Goal: Task Accomplishment & Management: Manage account settings

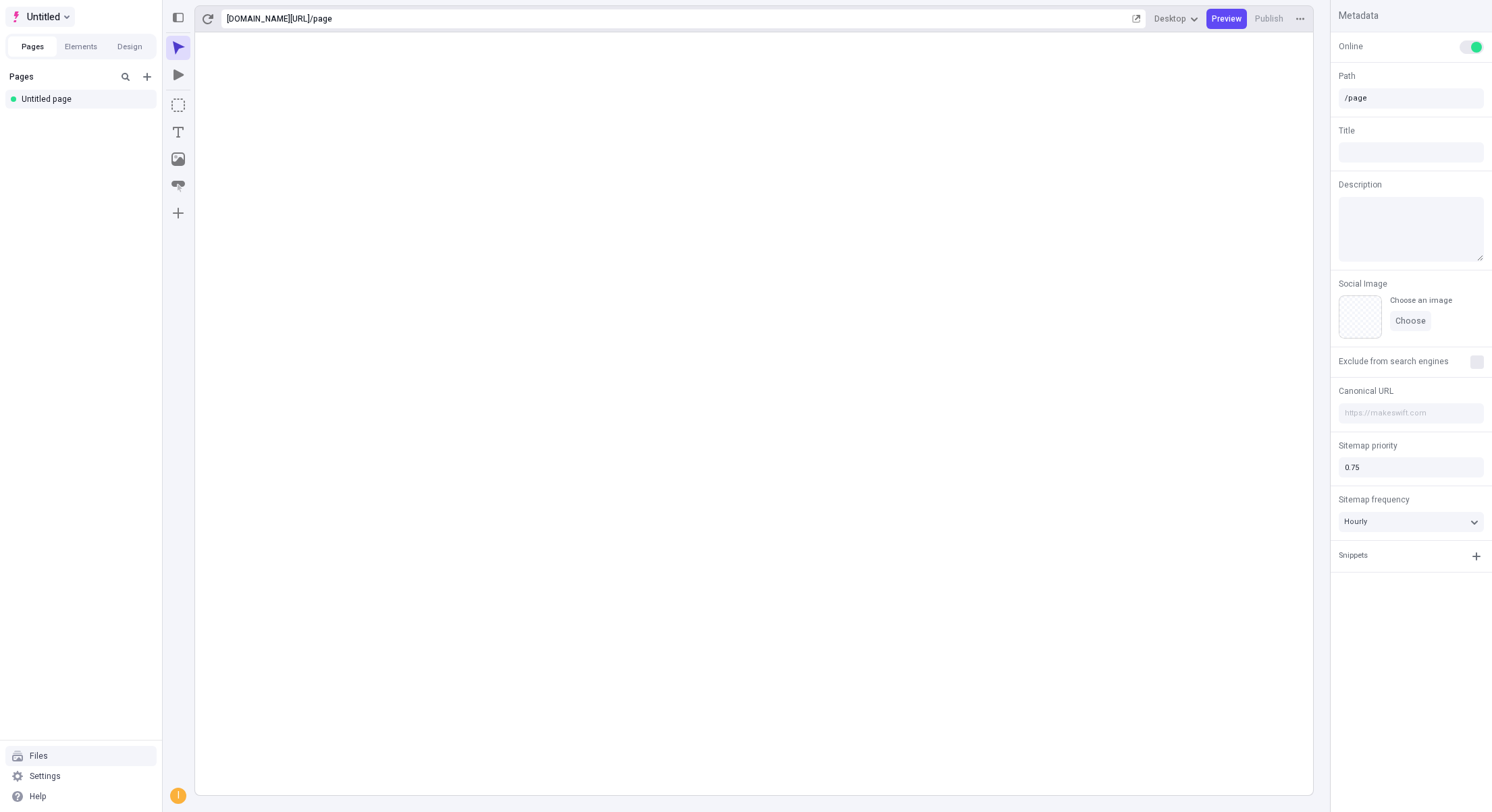
click at [64, 11] on button "Untitled" at bounding box center [41, 16] width 70 height 20
click at [133, 155] on div "Pages Untitled page" at bounding box center [80, 402] width 162 height 675
click at [56, 783] on div "Settings" at bounding box center [81, 776] width 151 height 20
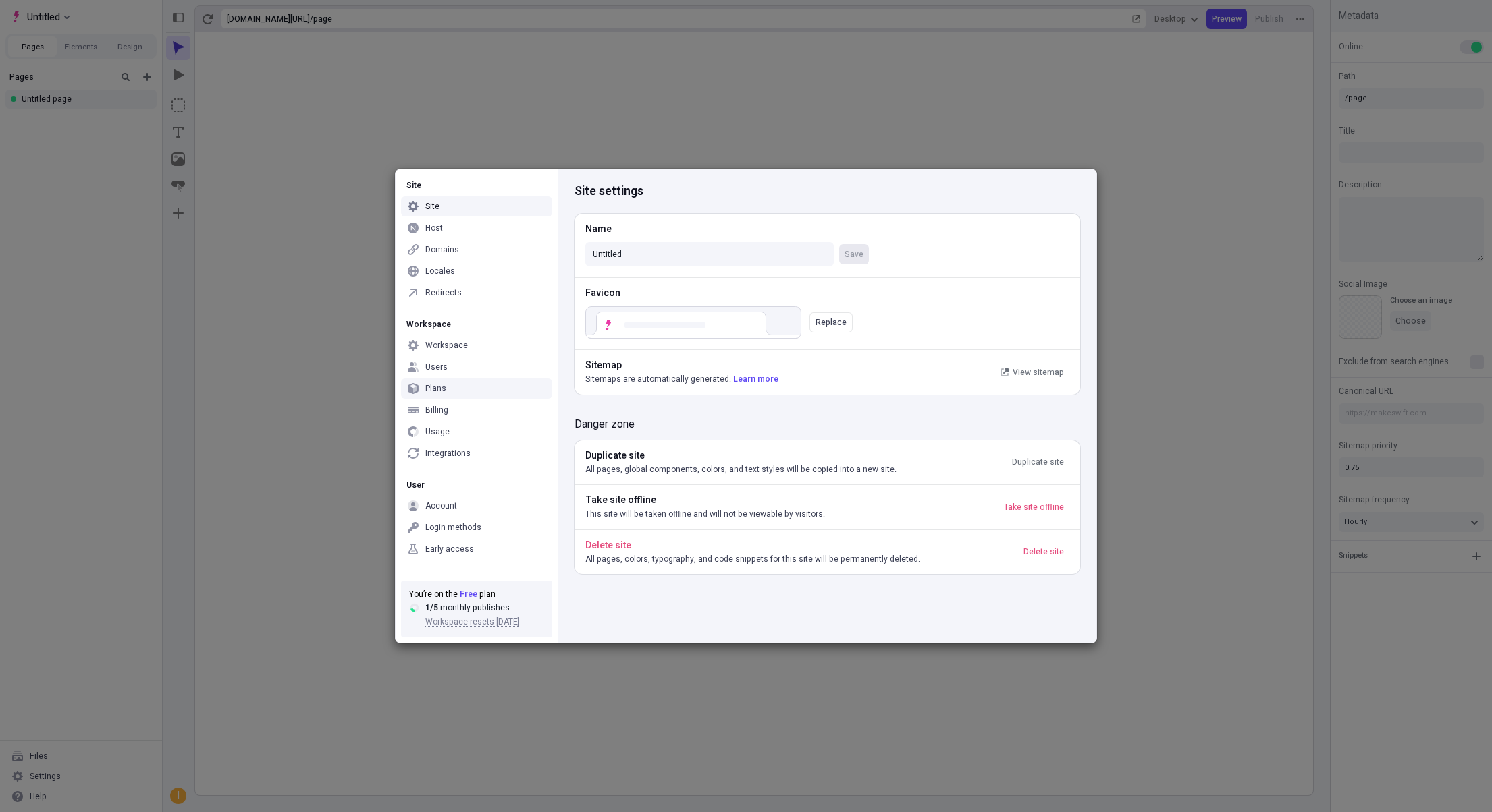
click at [315, 390] on div "Site Site Host Domains Locales Redirects Workspace Workspace Users Plans Billin…" at bounding box center [746, 406] width 1492 height 812
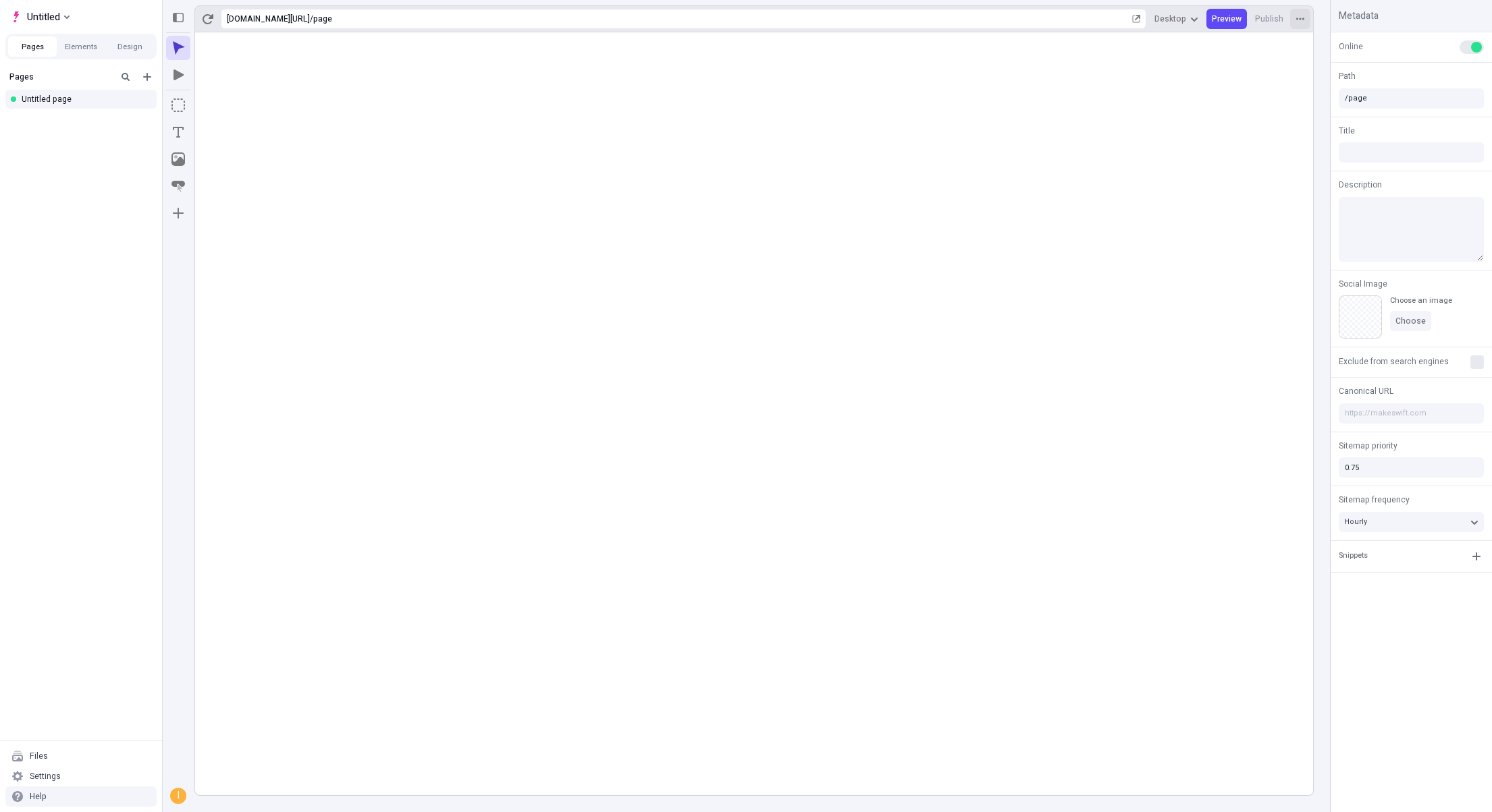
click at [1299, 11] on button "button" at bounding box center [1300, 18] width 20 height 20
click at [70, 11] on button "Untitled" at bounding box center [41, 16] width 70 height 20
click at [68, 117] on div "Log out" at bounding box center [150, 114] width 233 height 11
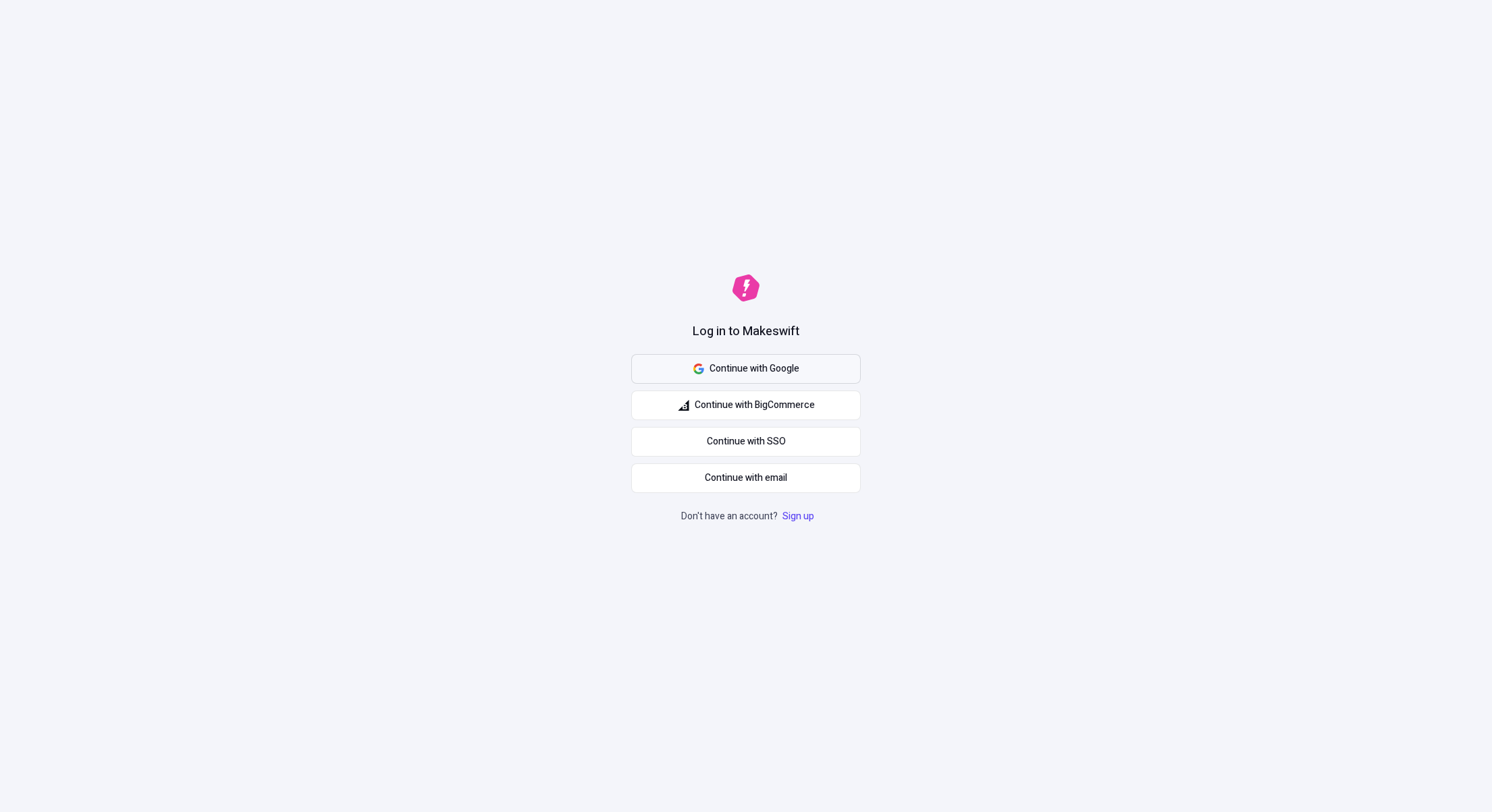
click at [717, 377] on button "Continue with Google" at bounding box center [746, 369] width 230 height 30
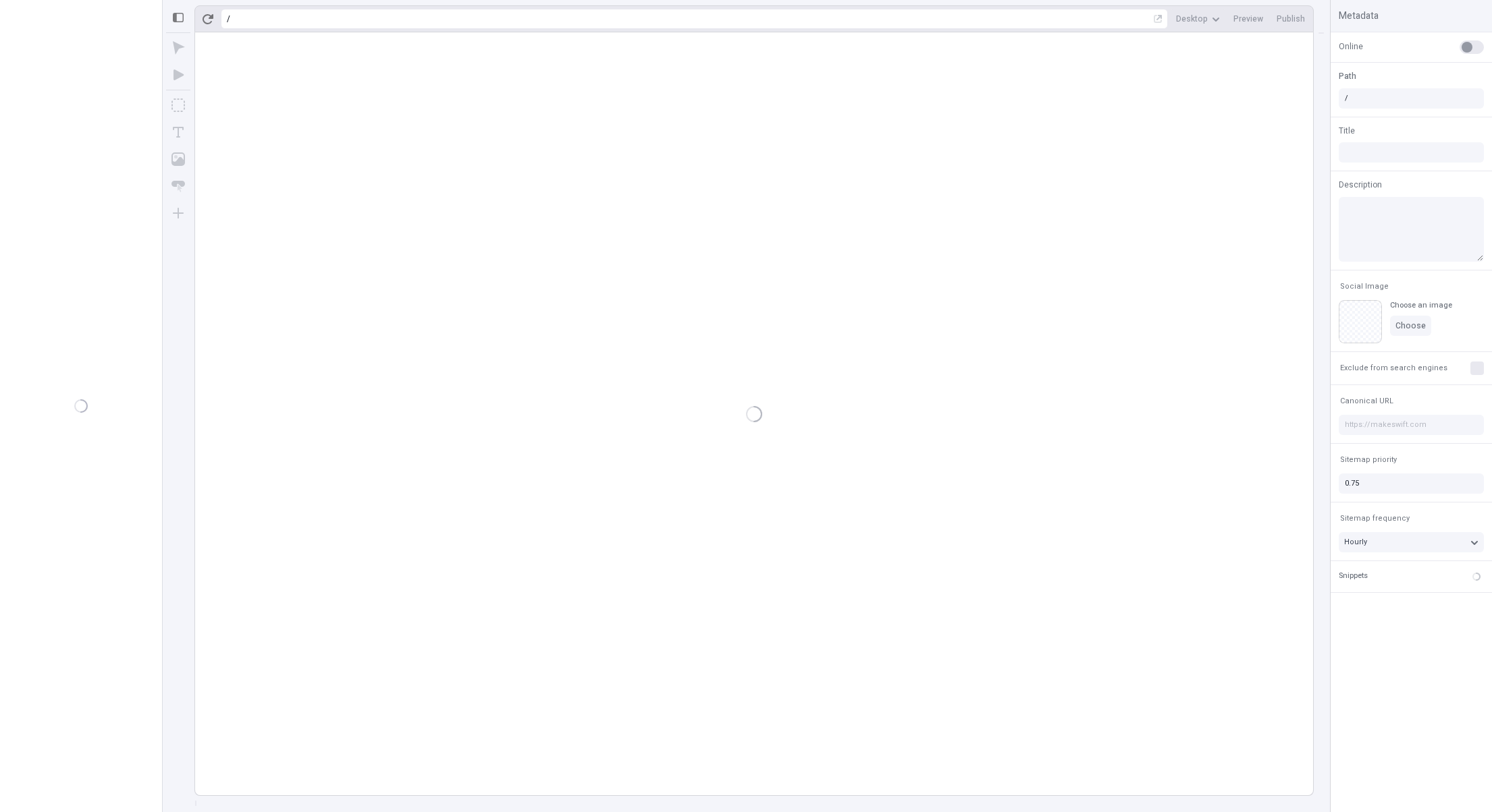
type input "/page"
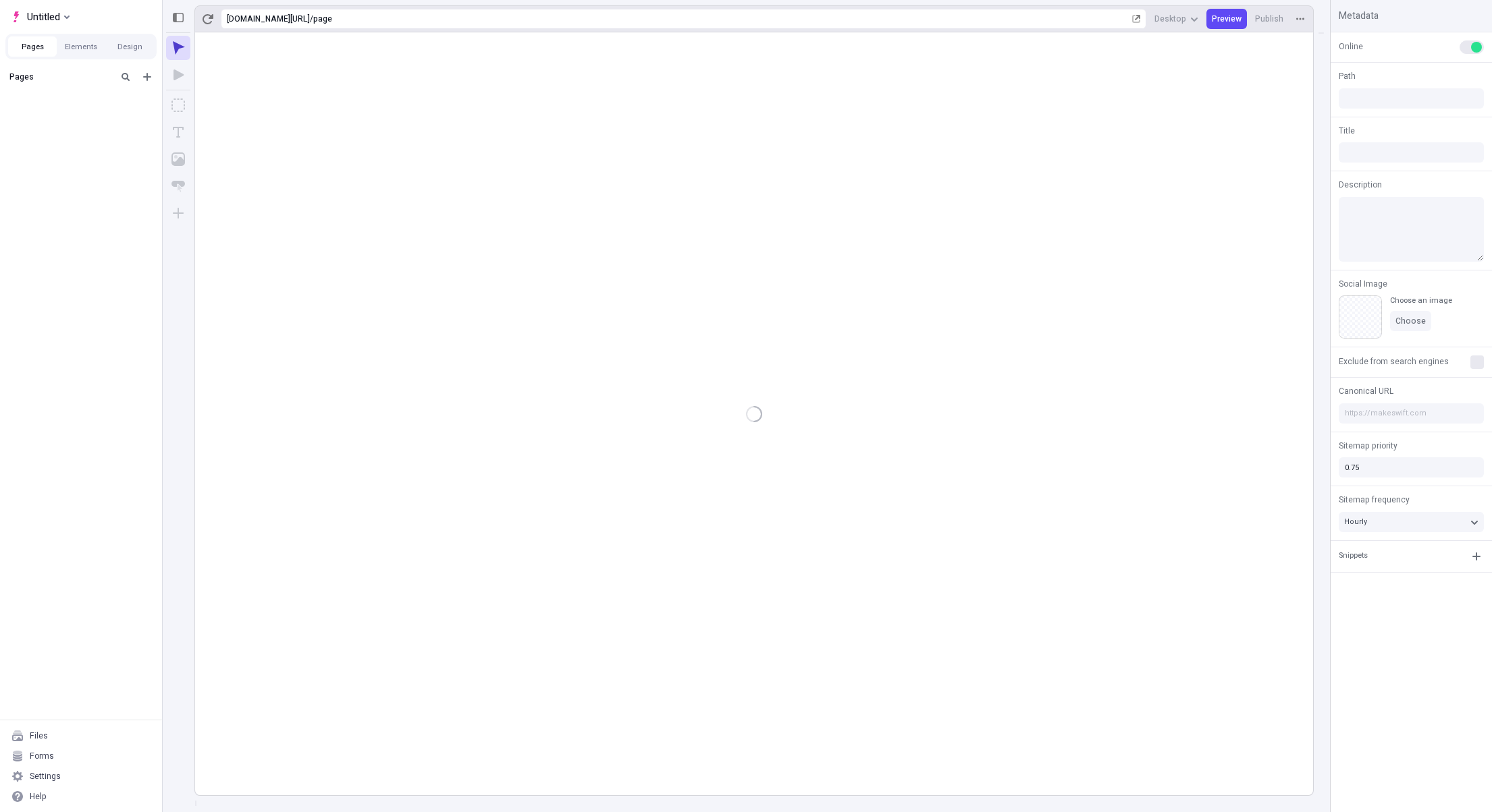
type input "/page"
click at [48, 756] on div "Forms" at bounding box center [42, 756] width 24 height 11
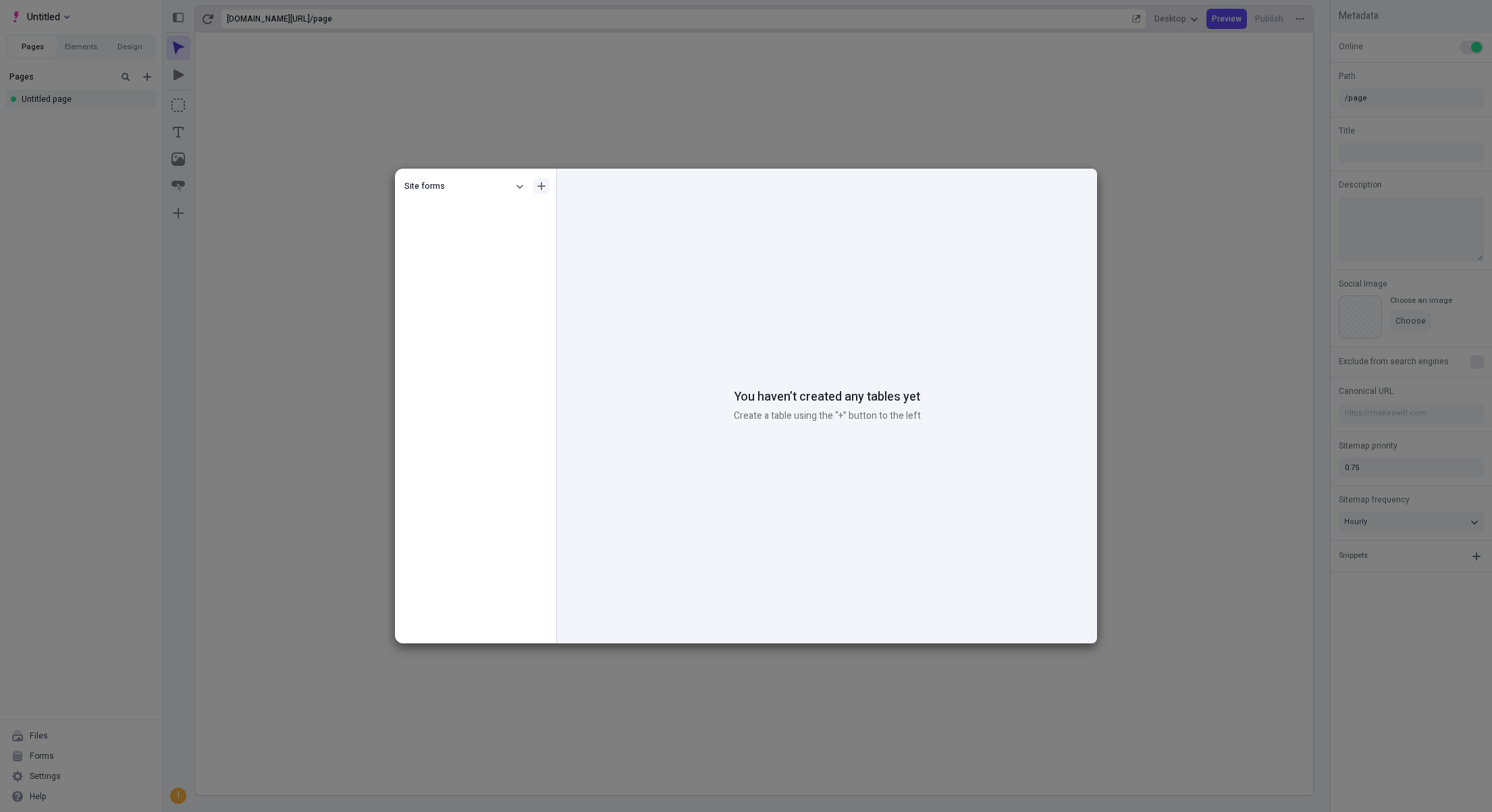
click at [546, 187] on button "button" at bounding box center [541, 186] width 16 height 16
click at [482, 216] on div "Create form" at bounding box center [480, 209] width 130 height 20
click at [592, 274] on div "You haven’t created any tables yet Create a table using the “+” button to the l…" at bounding box center [826, 406] width 540 height 475
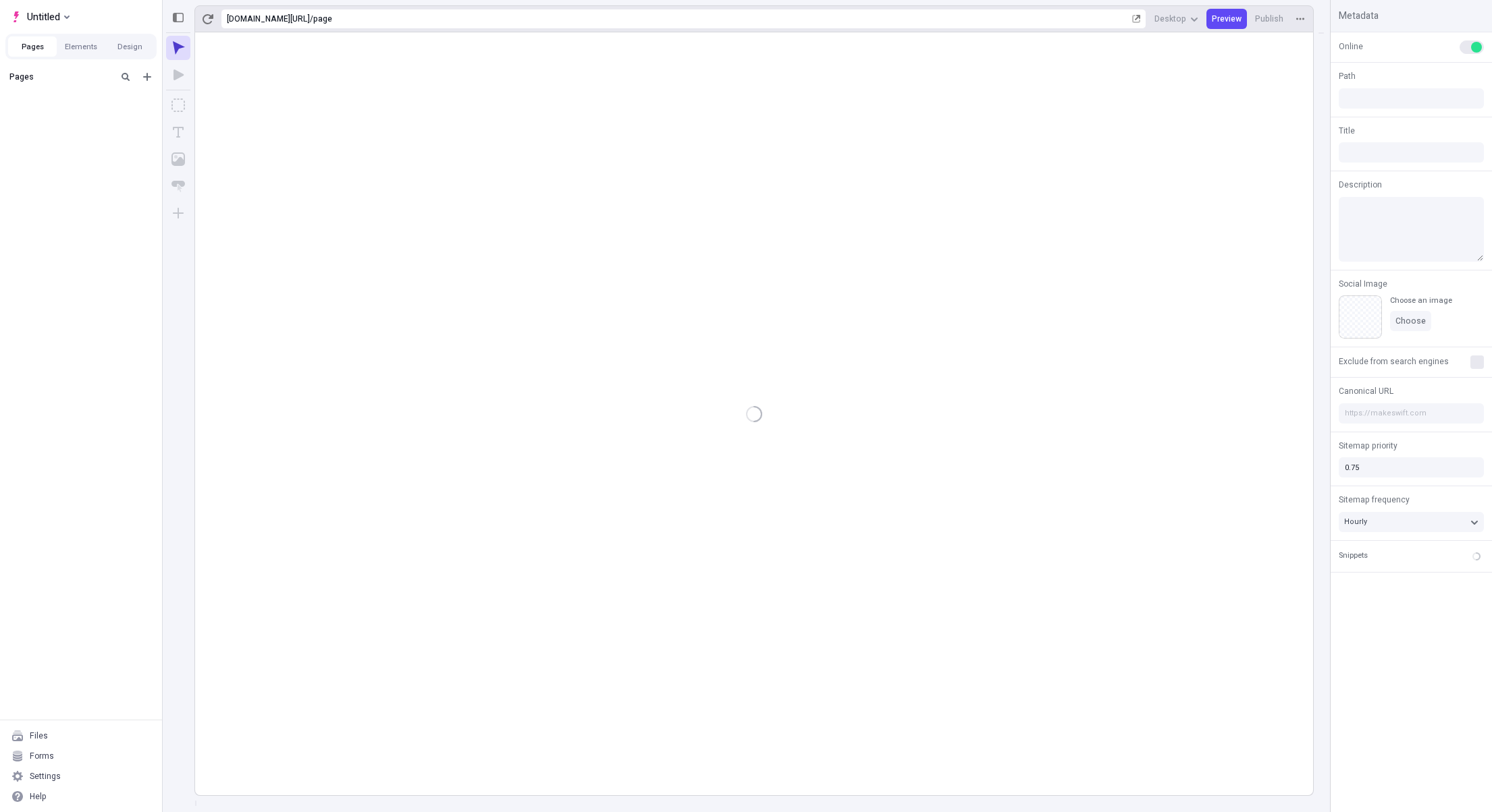
type input "/page"
click at [72, 754] on div "Forms" at bounding box center [81, 756] width 151 height 20
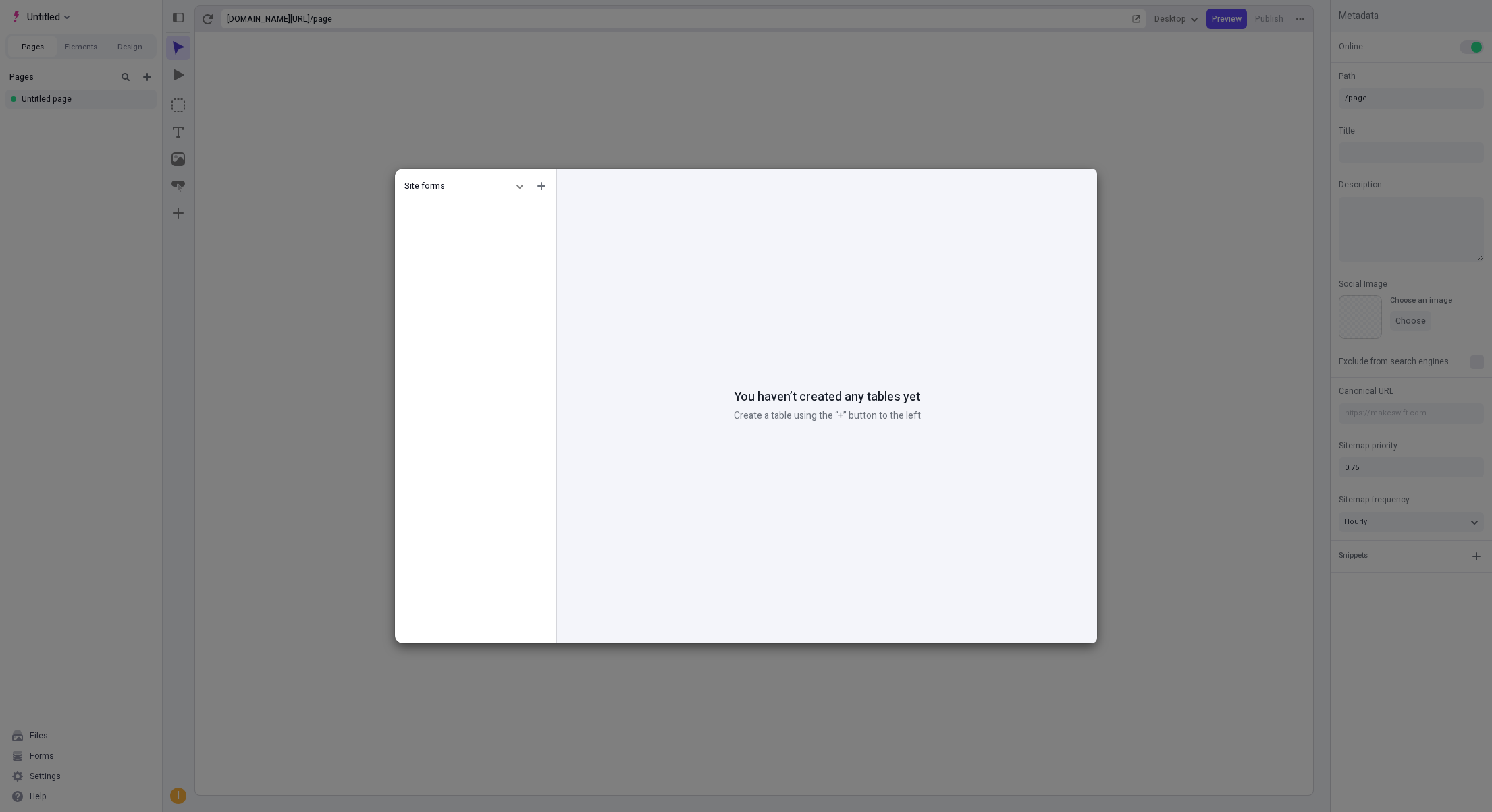
click at [463, 181] on div "Site forms" at bounding box center [455, 186] width 102 height 11
click at [515, 185] on button "button" at bounding box center [520, 186] width 16 height 16
click at [486, 234] on div "Workspace forms" at bounding box center [458, 230] width 130 height 20
click at [517, 186] on icon "button" at bounding box center [520, 187] width 7 height 4
click at [479, 210] on div "Site forms" at bounding box center [458, 209] width 130 height 20
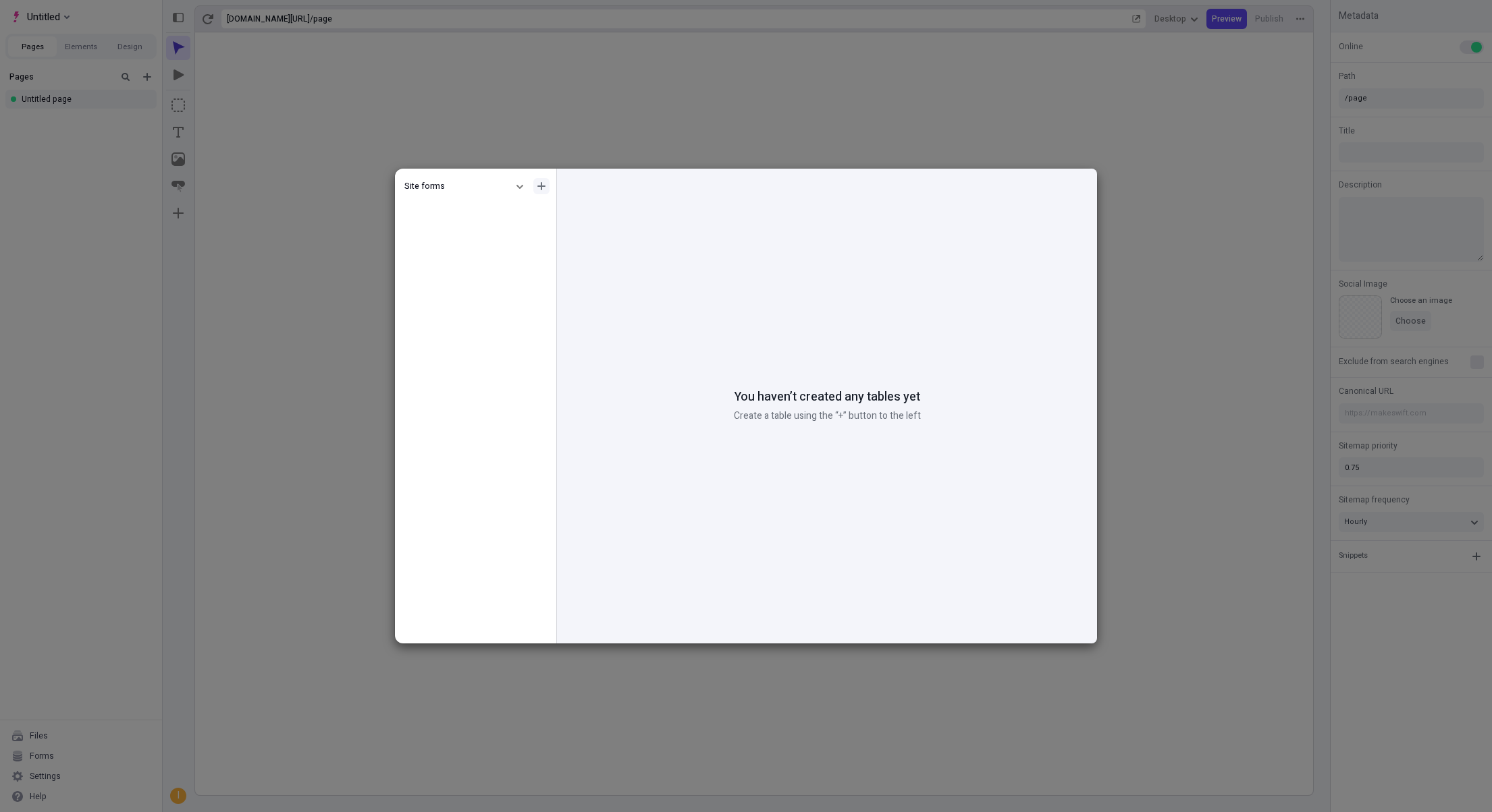
click at [544, 181] on button "button" at bounding box center [541, 186] width 16 height 16
click at [507, 210] on div "Create form" at bounding box center [480, 209] width 130 height 20
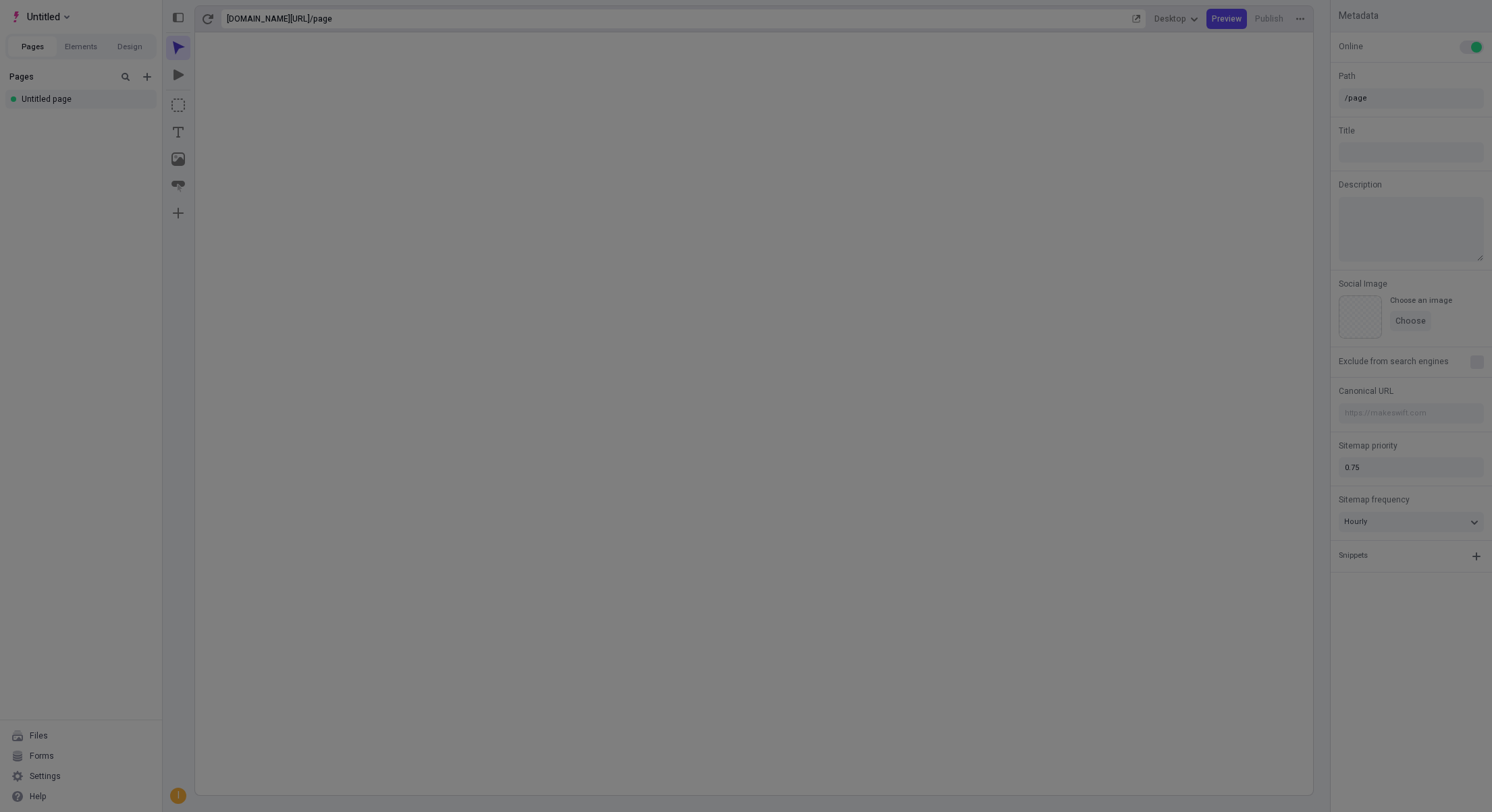
click at [238, 265] on div "Site forms You haven’t created any tables yet Create a table using the “+” butt…" at bounding box center [746, 406] width 1492 height 812
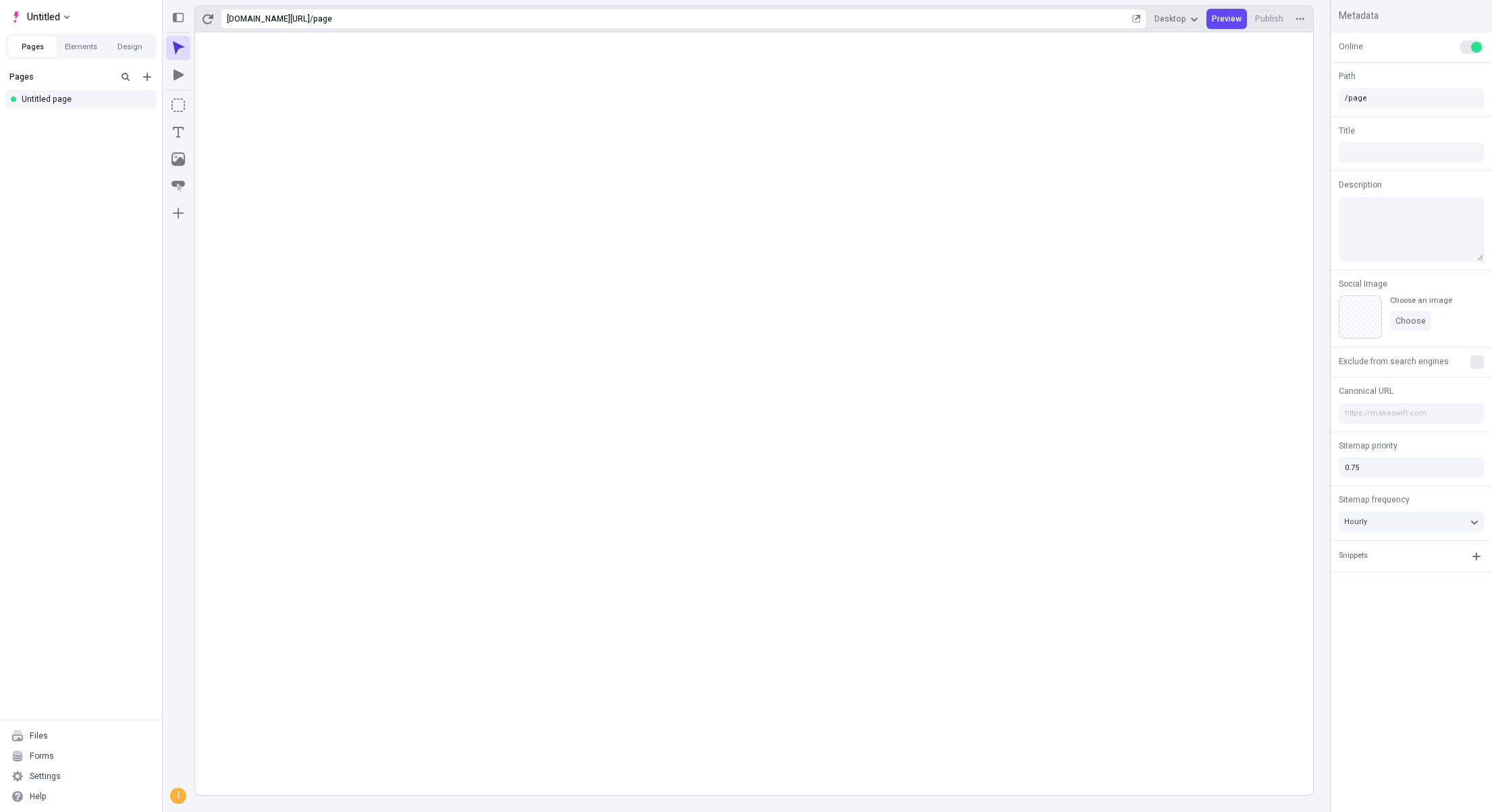
click at [77, 9] on div "Untitled" at bounding box center [80, 14] width 162 height 28
click at [70, 10] on button "Untitled" at bounding box center [41, 16] width 70 height 20
click at [91, 188] on div "Pages Untitled page" at bounding box center [80, 392] width 162 height 655
click at [90, 751] on div "Forms" at bounding box center [81, 756] width 151 height 20
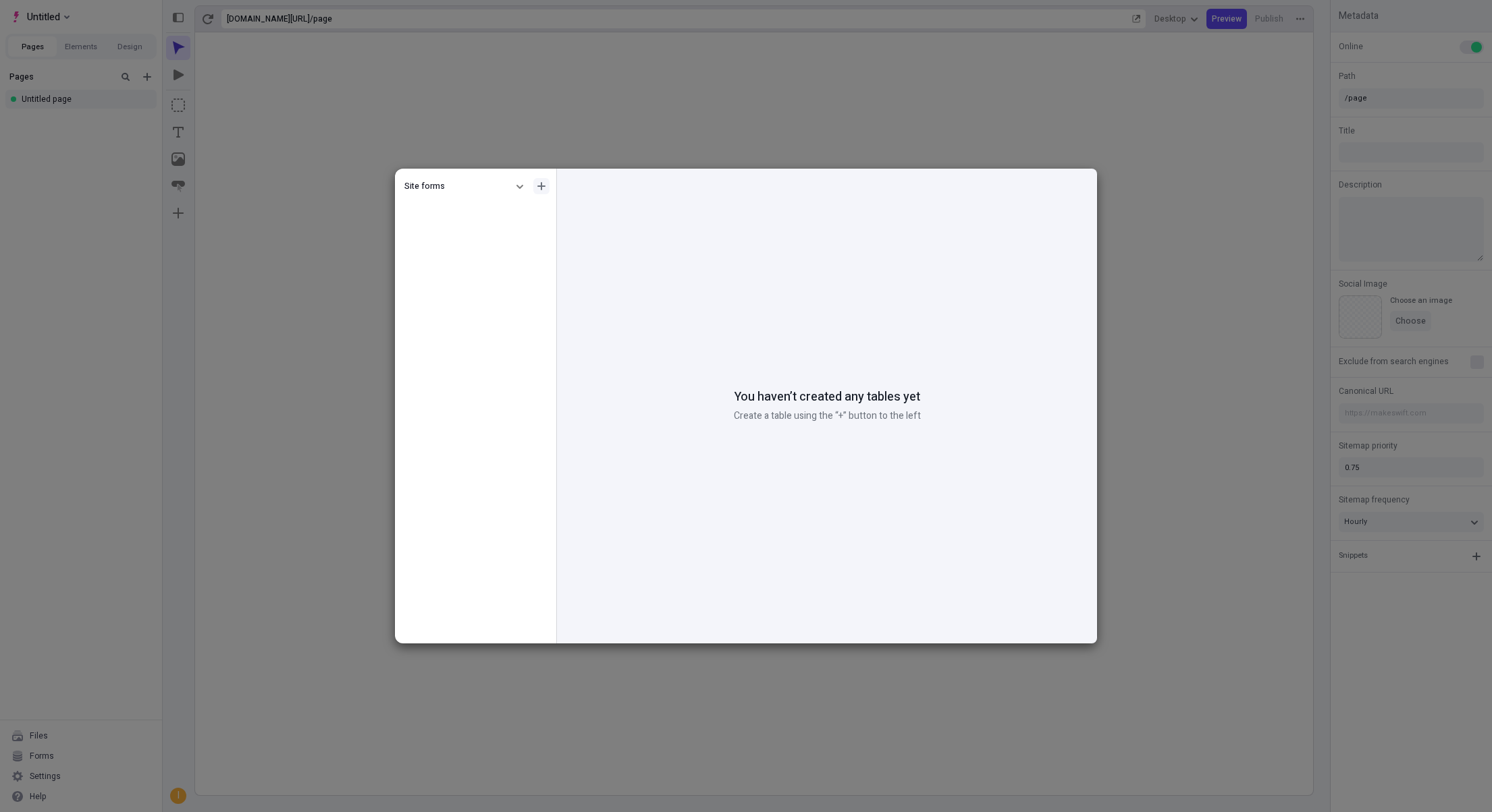
click at [538, 184] on icon "button" at bounding box center [541, 186] width 8 height 8
click at [492, 231] on div "Create folder" at bounding box center [480, 230] width 130 height 20
click at [609, 155] on div "Site forms You haven’t created any tables yet Create a table using the “+” butt…" at bounding box center [746, 406] width 1492 height 812
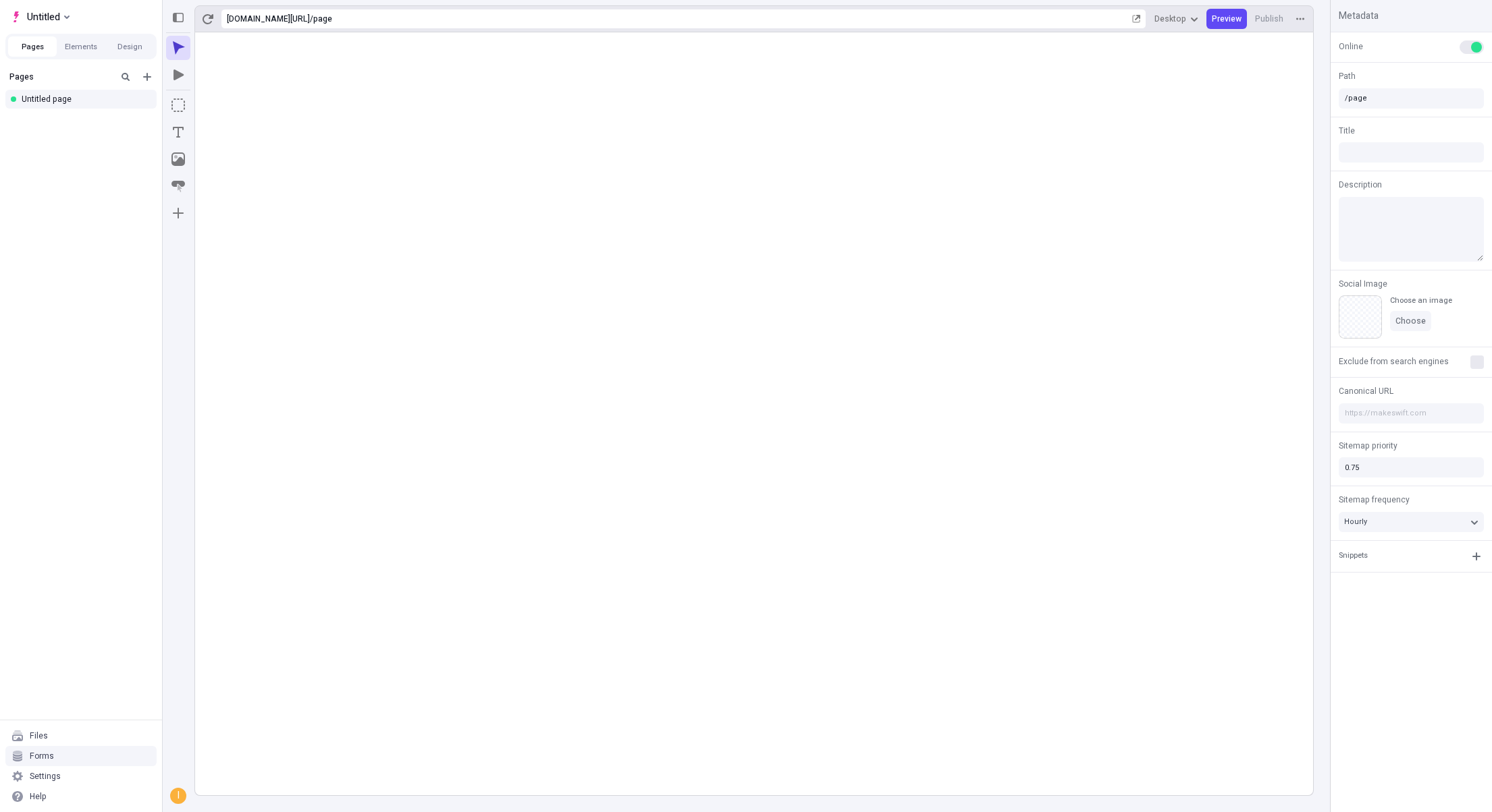
click at [61, 755] on div "Forms" at bounding box center [81, 756] width 151 height 20
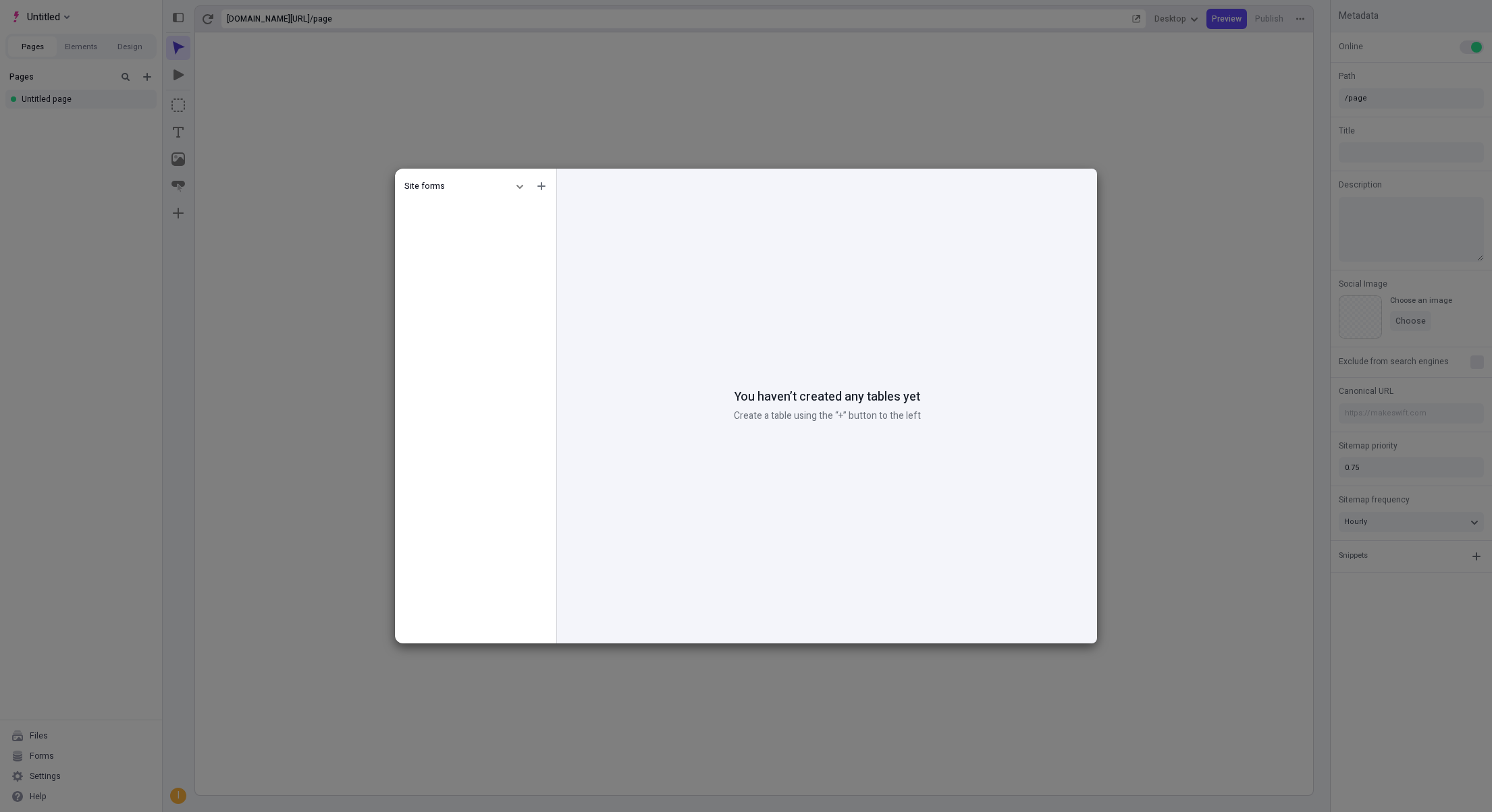
click at [511, 196] on div "Site forms" at bounding box center [475, 186] width 156 height 24
click at [506, 193] on div "Site forms" at bounding box center [475, 186] width 156 height 24
click at [516, 186] on icon "button" at bounding box center [520, 186] width 8 height 8
click at [477, 233] on div "Workspace forms" at bounding box center [458, 230] width 130 height 20
click at [521, 188] on icon "button" at bounding box center [520, 186] width 8 height 8
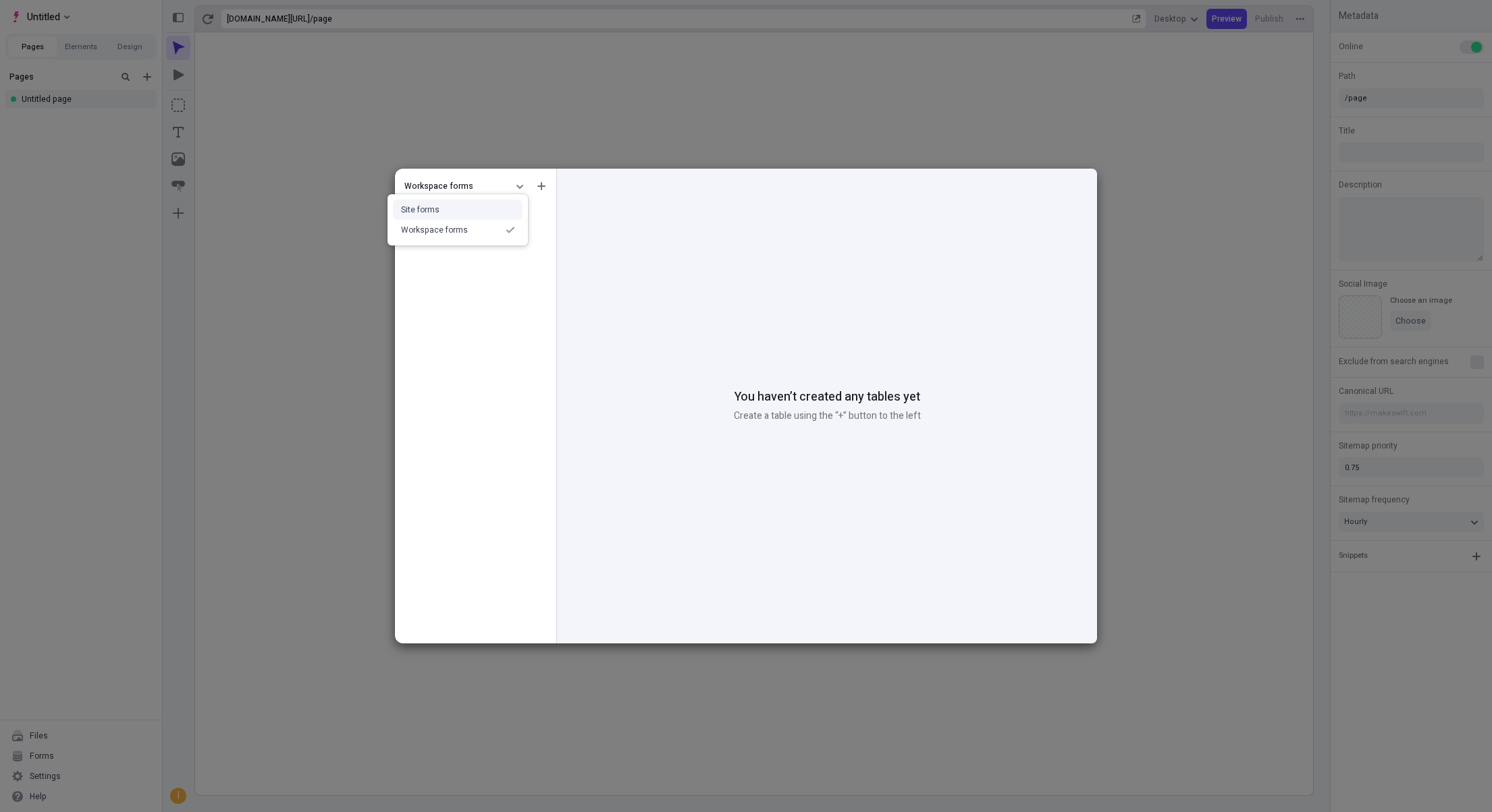
click at [460, 211] on div "Site forms" at bounding box center [458, 209] width 130 height 20
click at [523, 185] on icon "button" at bounding box center [520, 187] width 7 height 4
click at [429, 231] on div "Workspace forms" at bounding box center [434, 230] width 67 height 11
click at [542, 185] on icon "button" at bounding box center [541, 186] width 8 height 8
click at [474, 213] on div "Create form" at bounding box center [461, 209] width 45 height 11
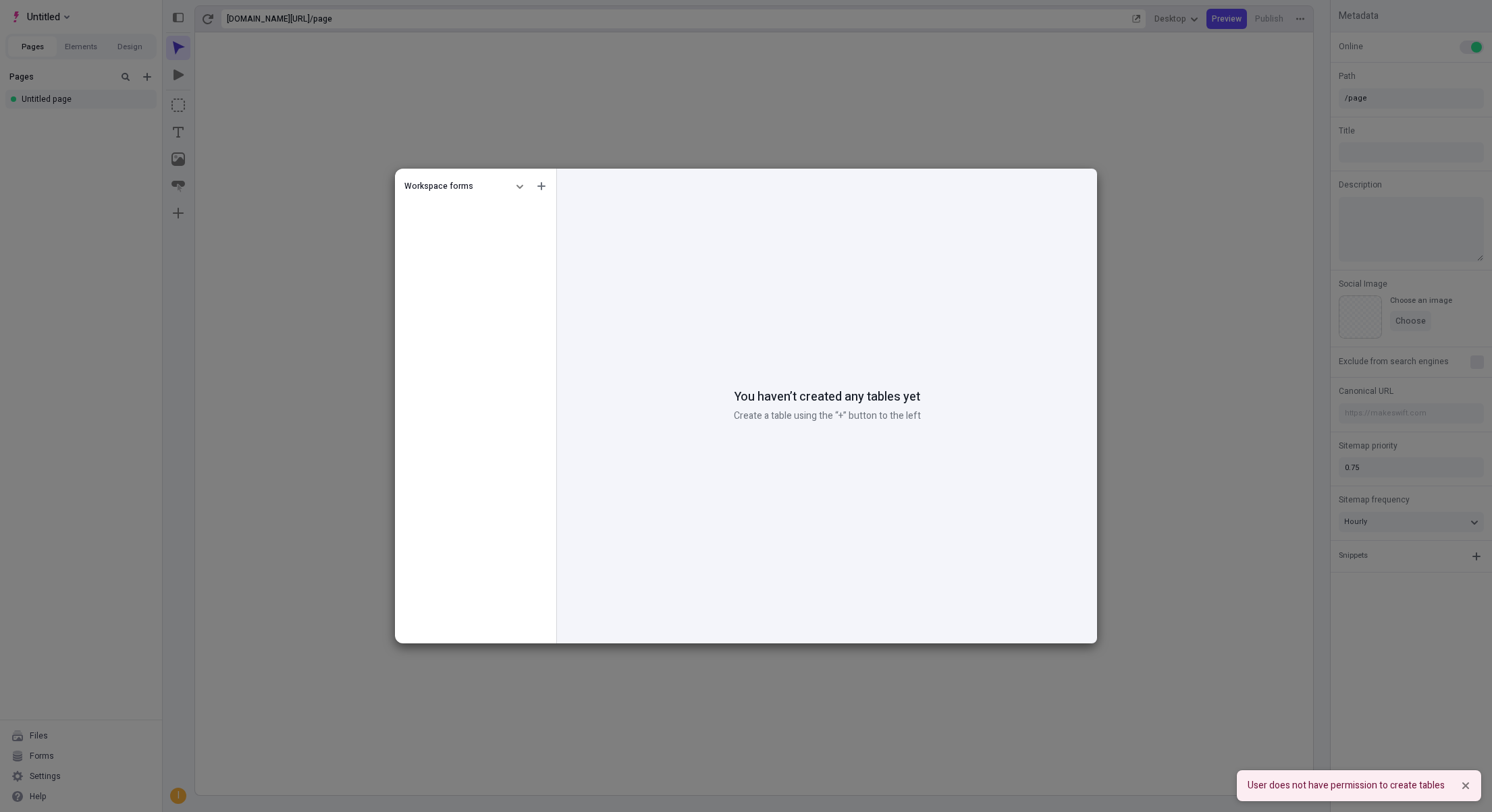
click at [481, 190] on div "Workspace forms" at bounding box center [455, 186] width 102 height 11
click at [488, 179] on div "Workspace forms" at bounding box center [475, 186] width 156 height 24
click at [517, 188] on icon "button" at bounding box center [520, 186] width 8 height 8
click at [523, 285] on div "Workspace forms" at bounding box center [475, 409] width 161 height 470
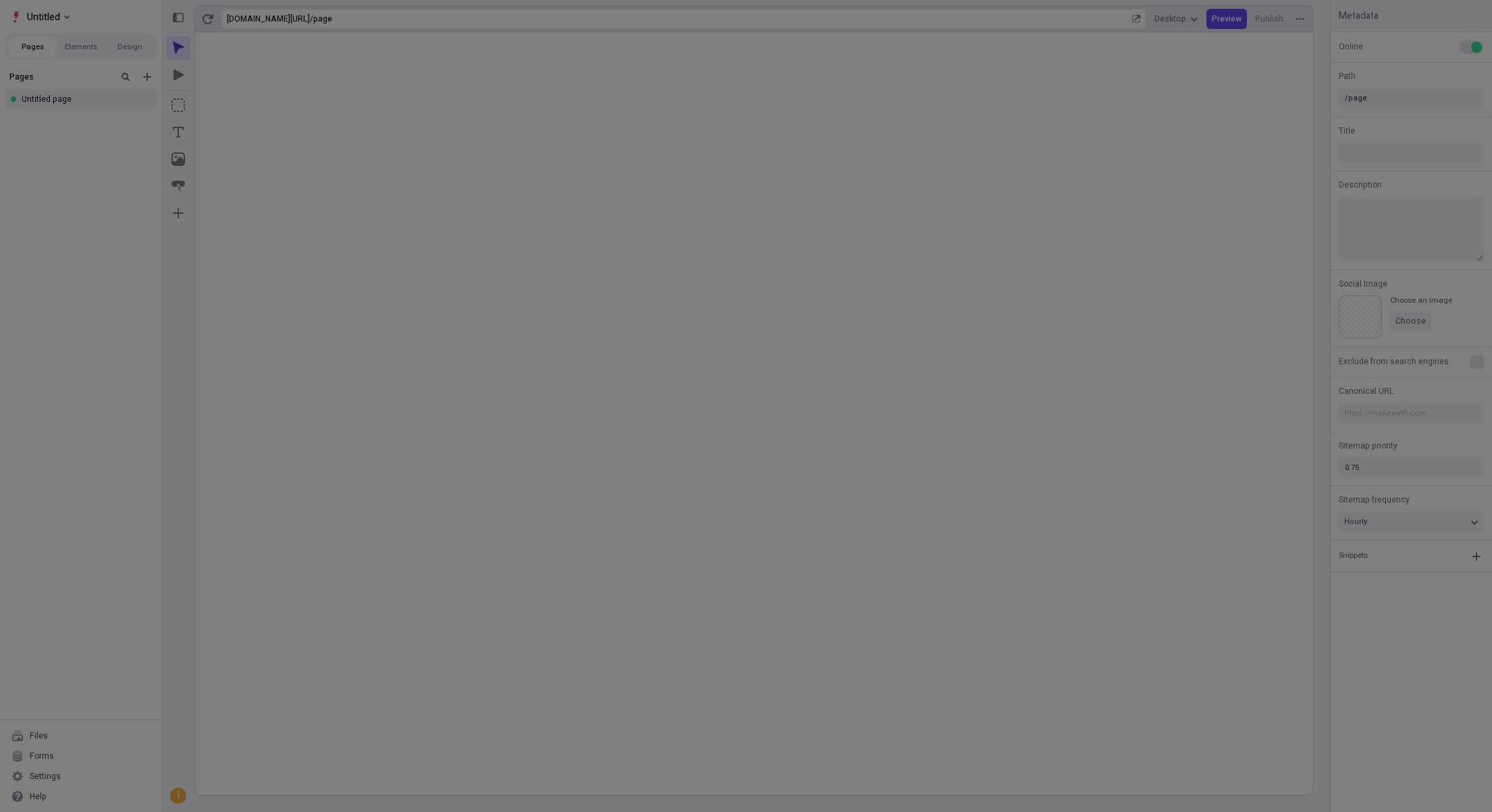
click at [76, 274] on div "Workspace forms You haven’t created any tables yet Create a table using the “+”…" at bounding box center [746, 406] width 1492 height 812
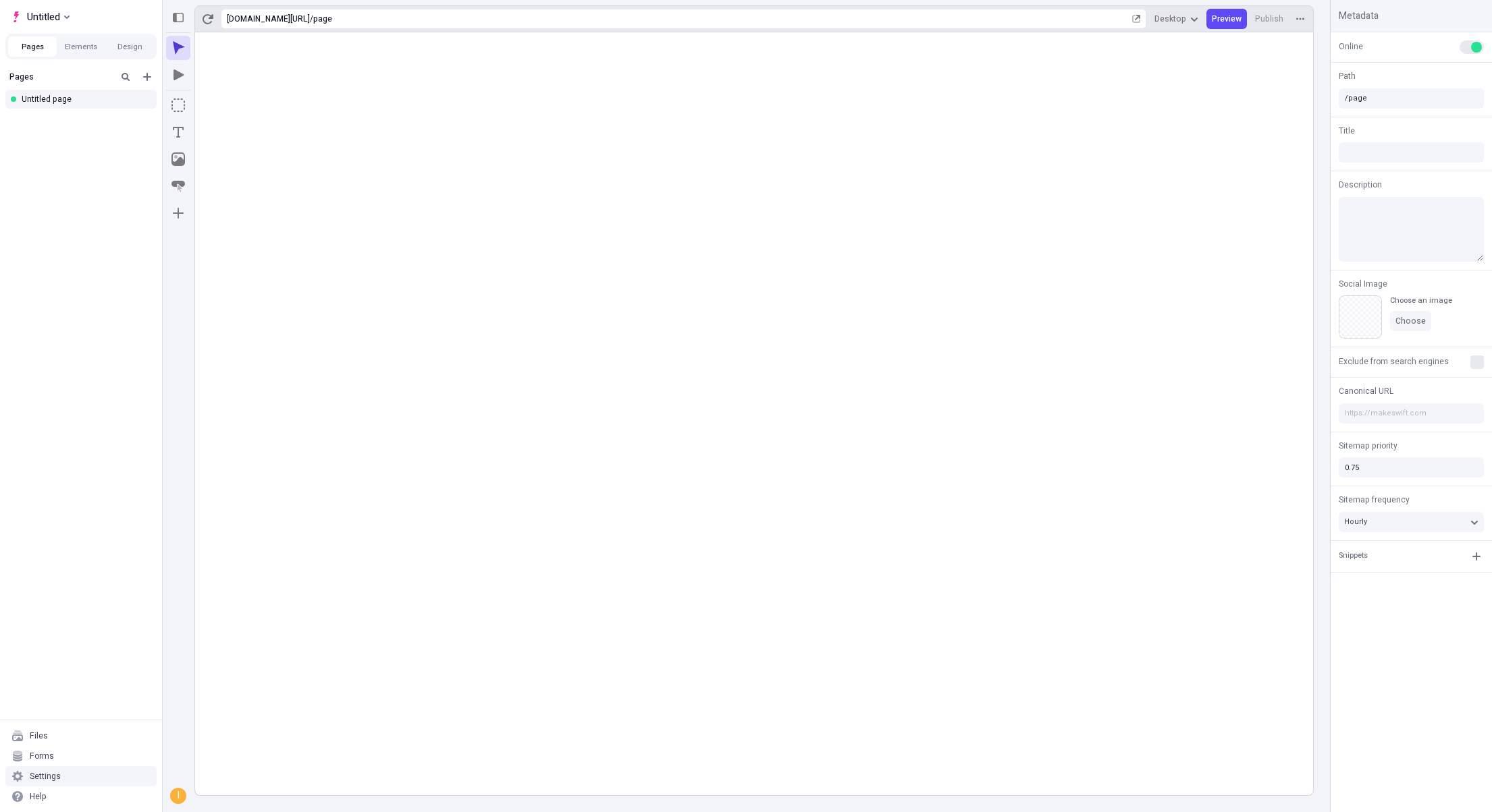
click at [40, 773] on div "Settings" at bounding box center [46, 776] width 31 height 11
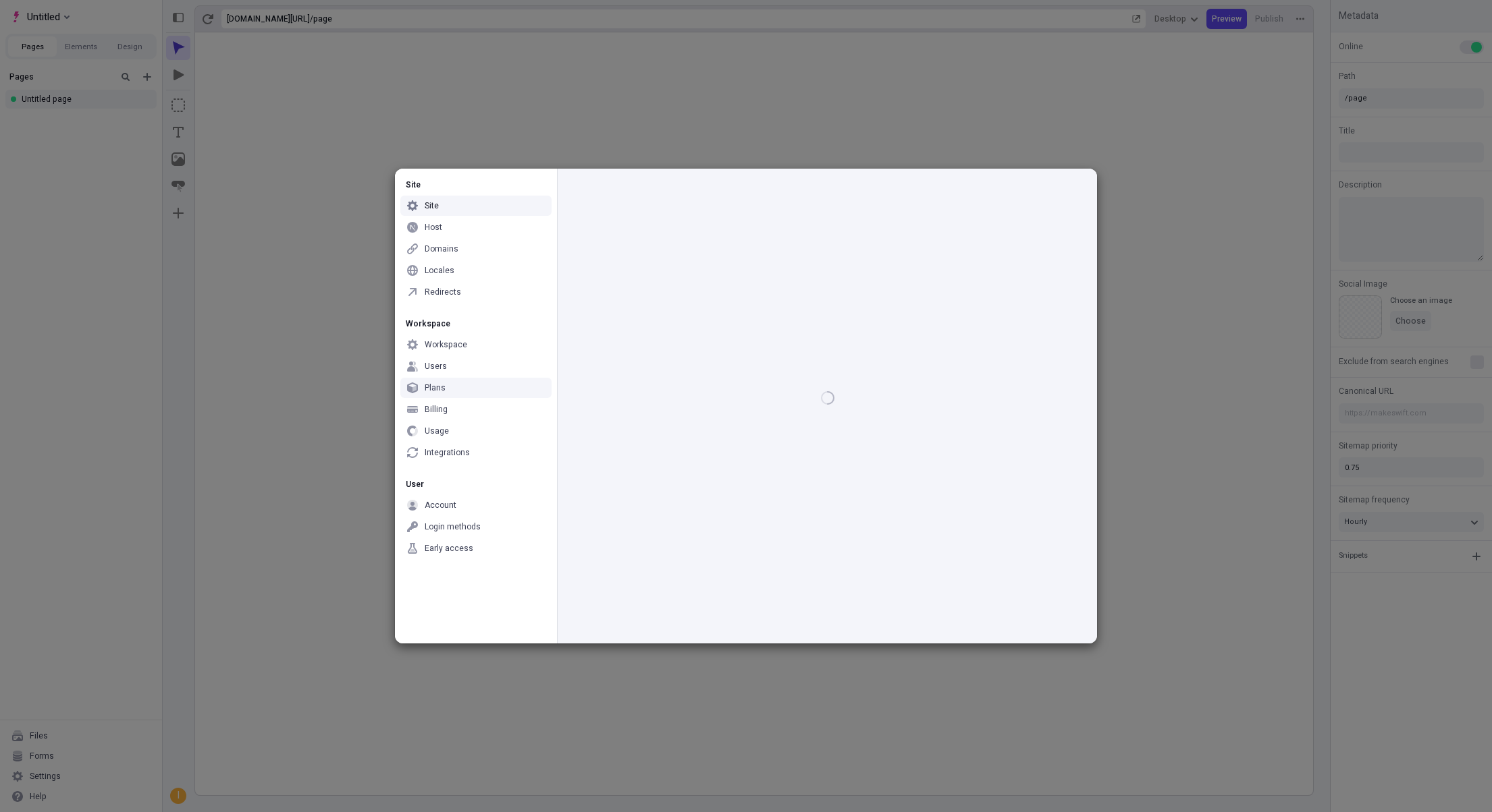
click at [442, 367] on div "Users" at bounding box center [435, 366] width 22 height 11
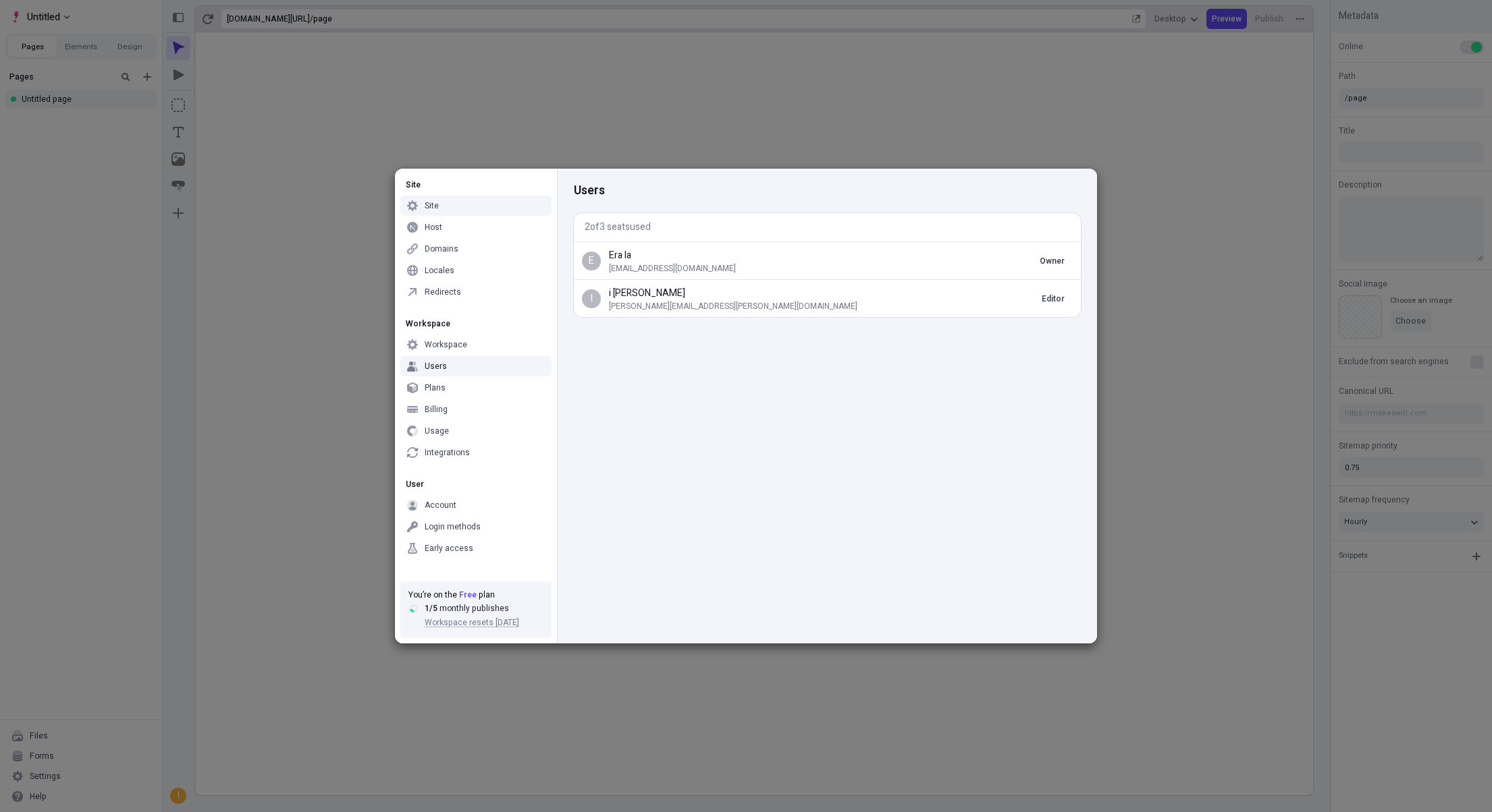
click at [651, 293] on p "i [PERSON_NAME]" at bounding box center [825, 293] width 432 height 15
click at [311, 175] on div "Site Site Host Domains Locales Redirects Workspace Workspace Users Plans Billin…" at bounding box center [746, 406] width 1492 height 812
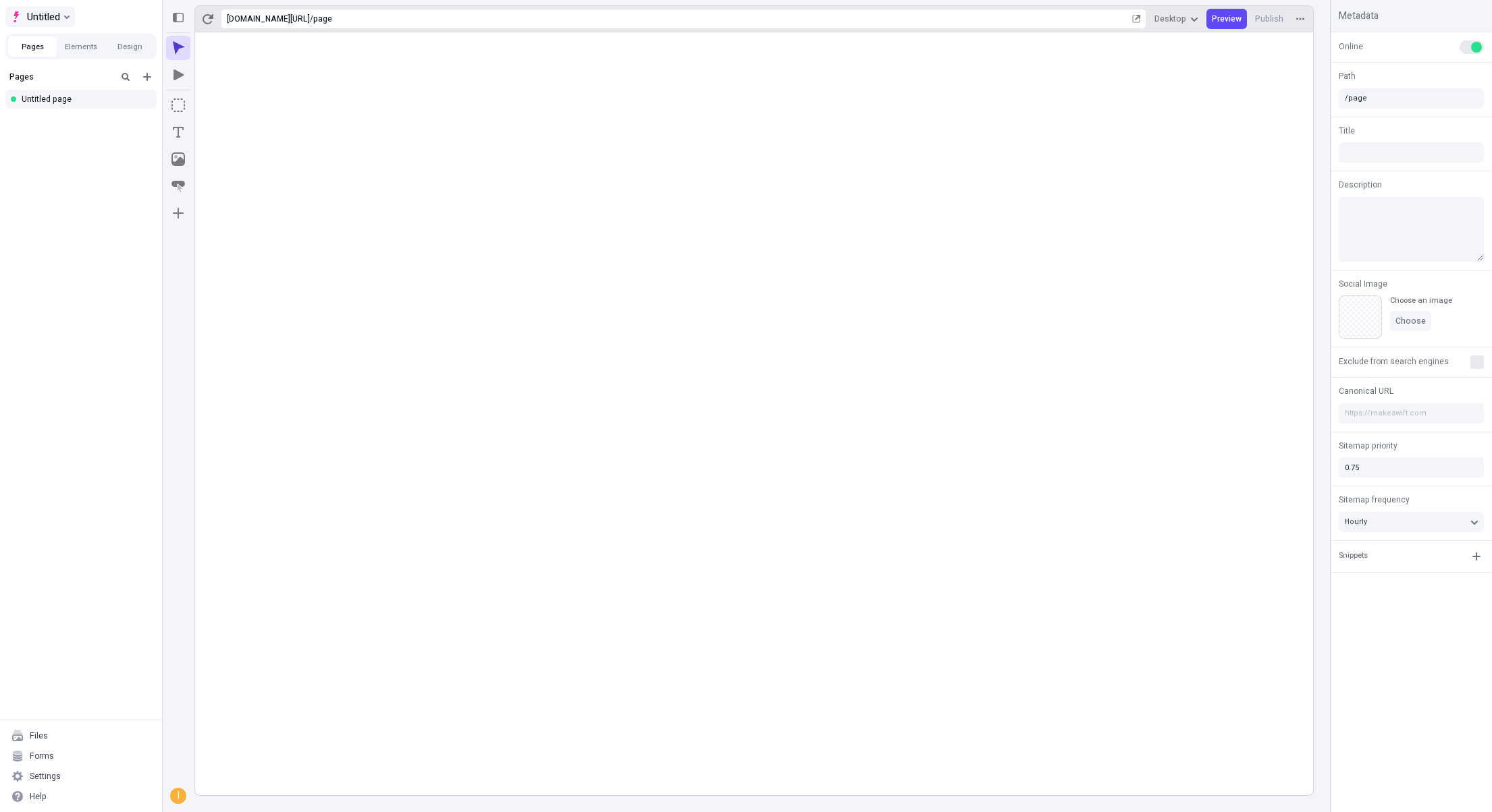
click at [61, 20] on button "Untitled" at bounding box center [41, 16] width 70 height 20
click at [87, 61] on div "i's Workspace" at bounding box center [142, 63] width 248 height 11
type input "/page"
click at [39, 761] on div "Forms" at bounding box center [42, 756] width 24 height 11
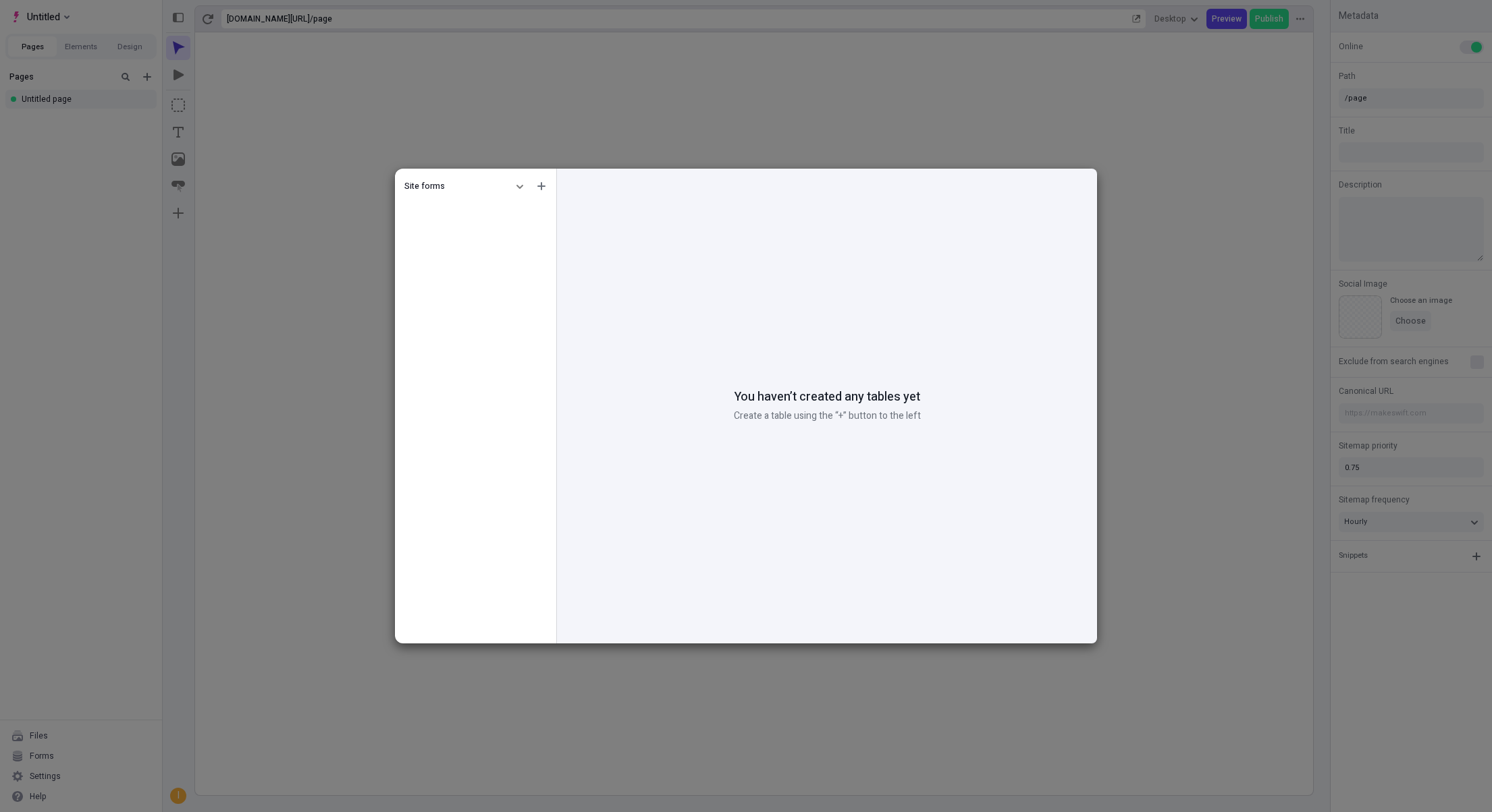
click at [266, 281] on div "Site forms You haven’t created any tables yet Create a table using the “+” butt…" at bounding box center [746, 406] width 1492 height 812
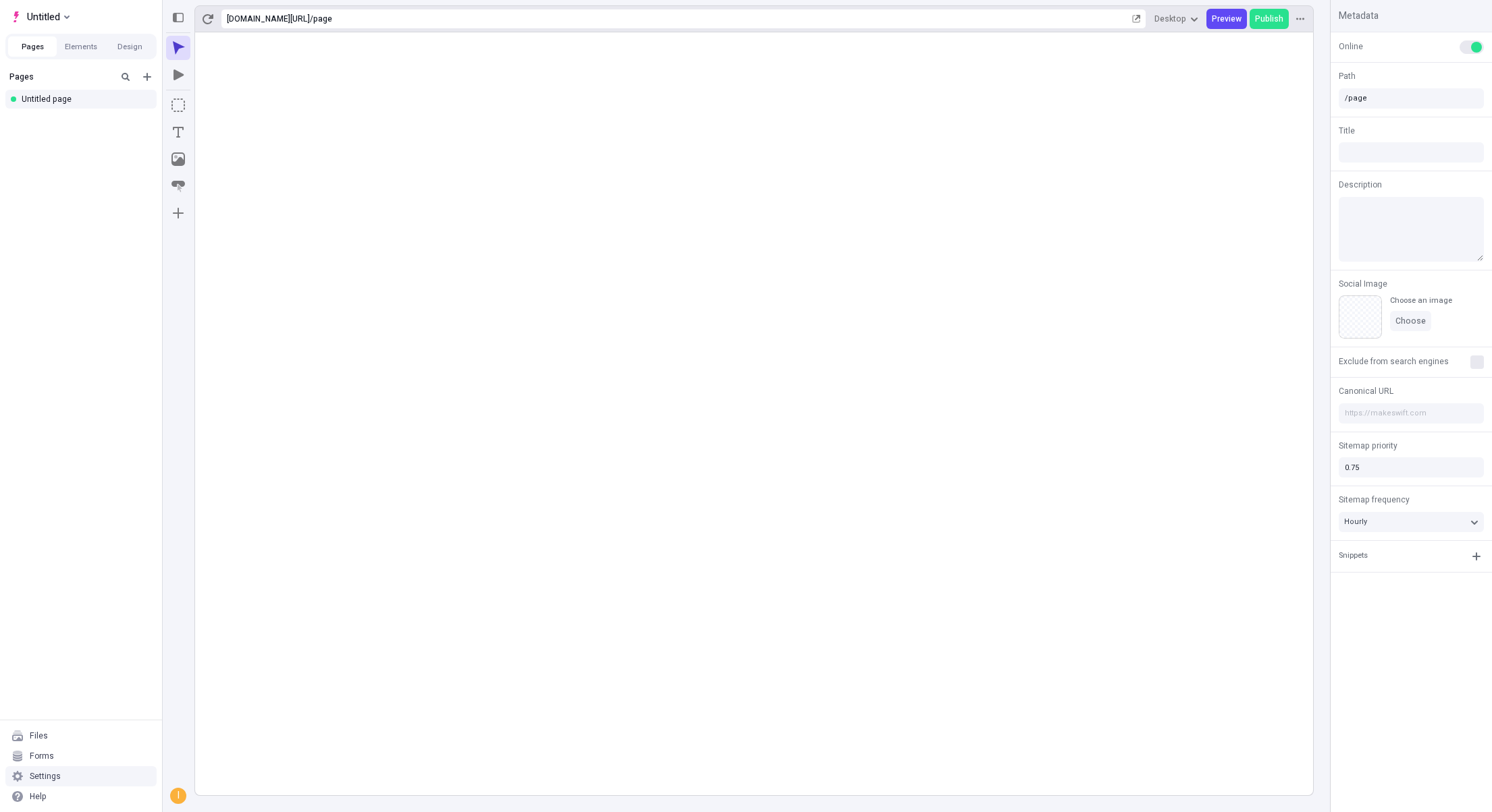
click at [61, 780] on div "Settings" at bounding box center [81, 776] width 151 height 20
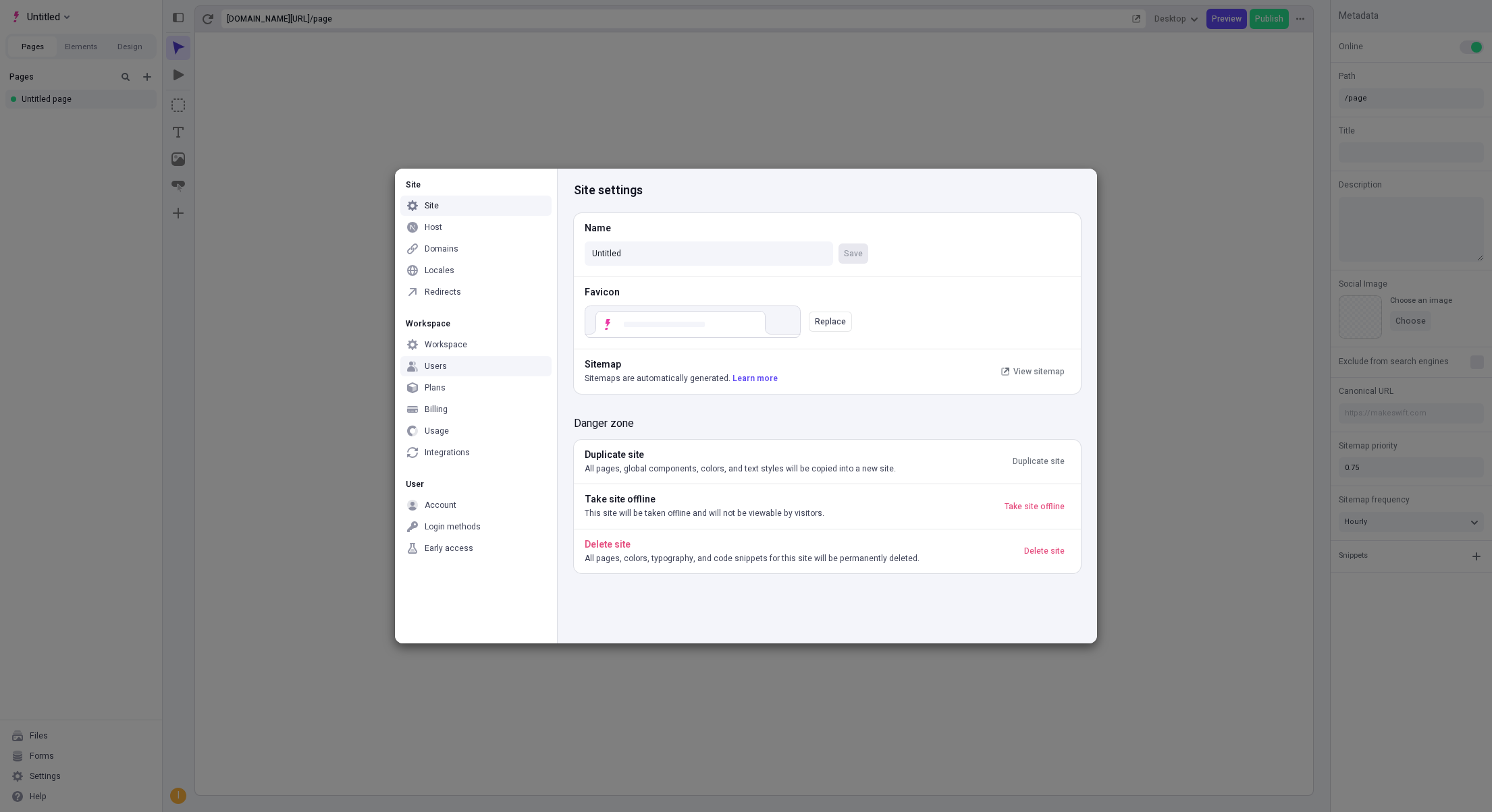
click at [443, 362] on div "Users" at bounding box center [435, 366] width 22 height 11
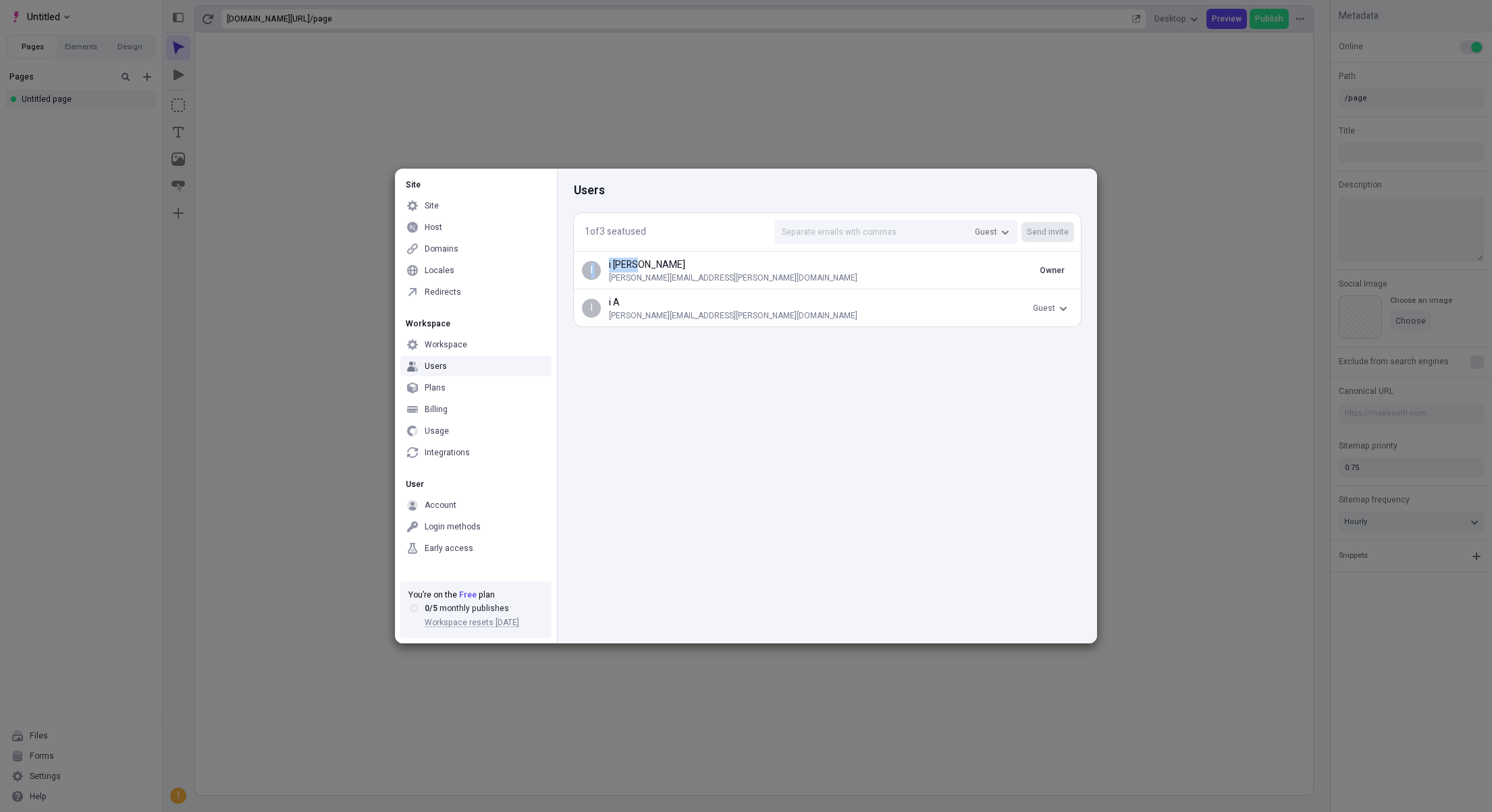
drag, startPoint x: 781, startPoint y: 270, endPoint x: 575, endPoint y: 267, distance: 206.0
click at [575, 267] on div "i i eraso [EMAIL_ADDRESS][PERSON_NAME][DOMAIN_NAME] Owner" at bounding box center [827, 269] width 507 height 38
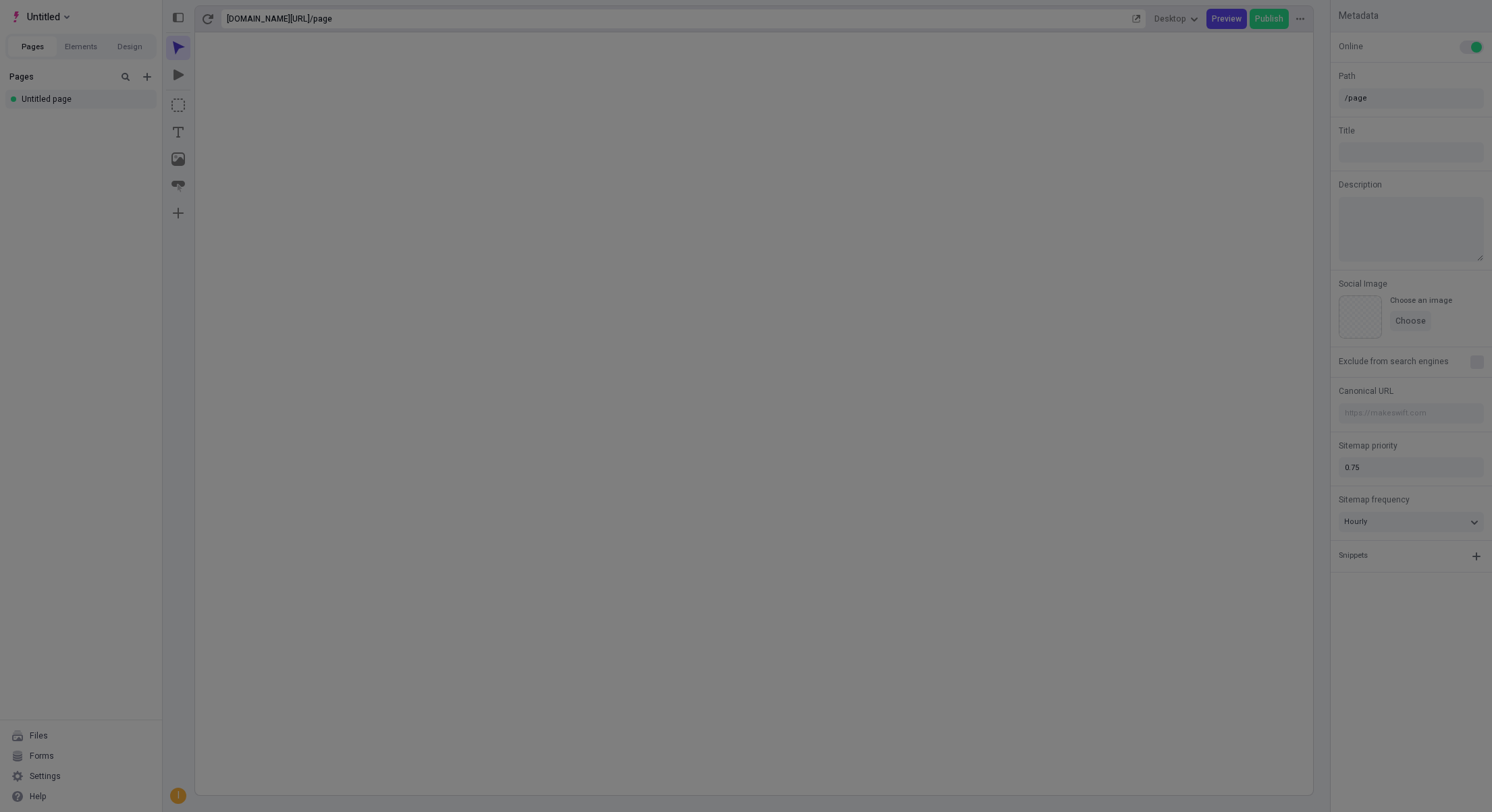
click at [297, 214] on div "Site Site Host Domains Locales Redirects Workspace Workspace Users Plans Billin…" at bounding box center [746, 406] width 1492 height 812
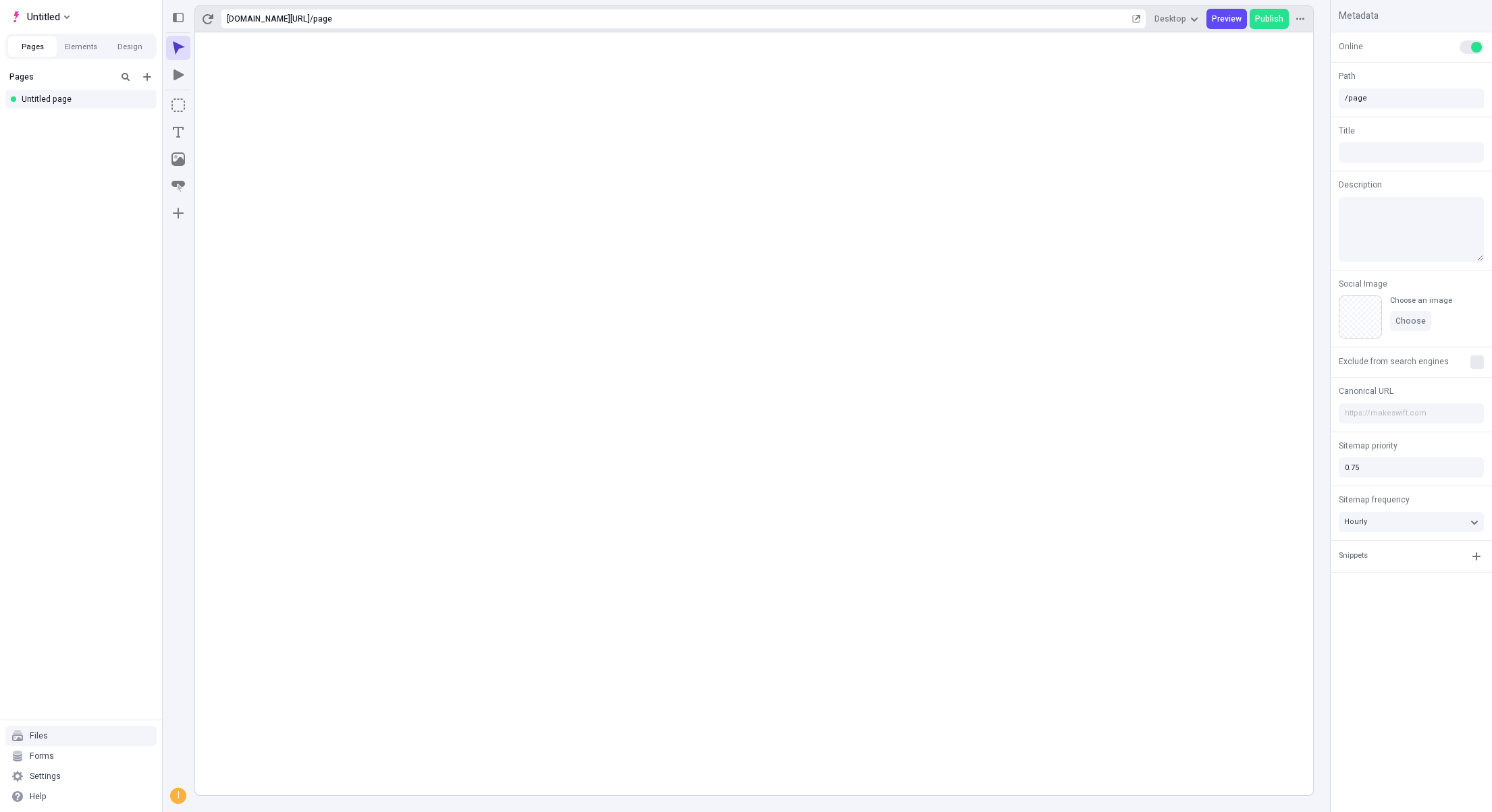
click at [45, 752] on div "Forms" at bounding box center [42, 756] width 24 height 11
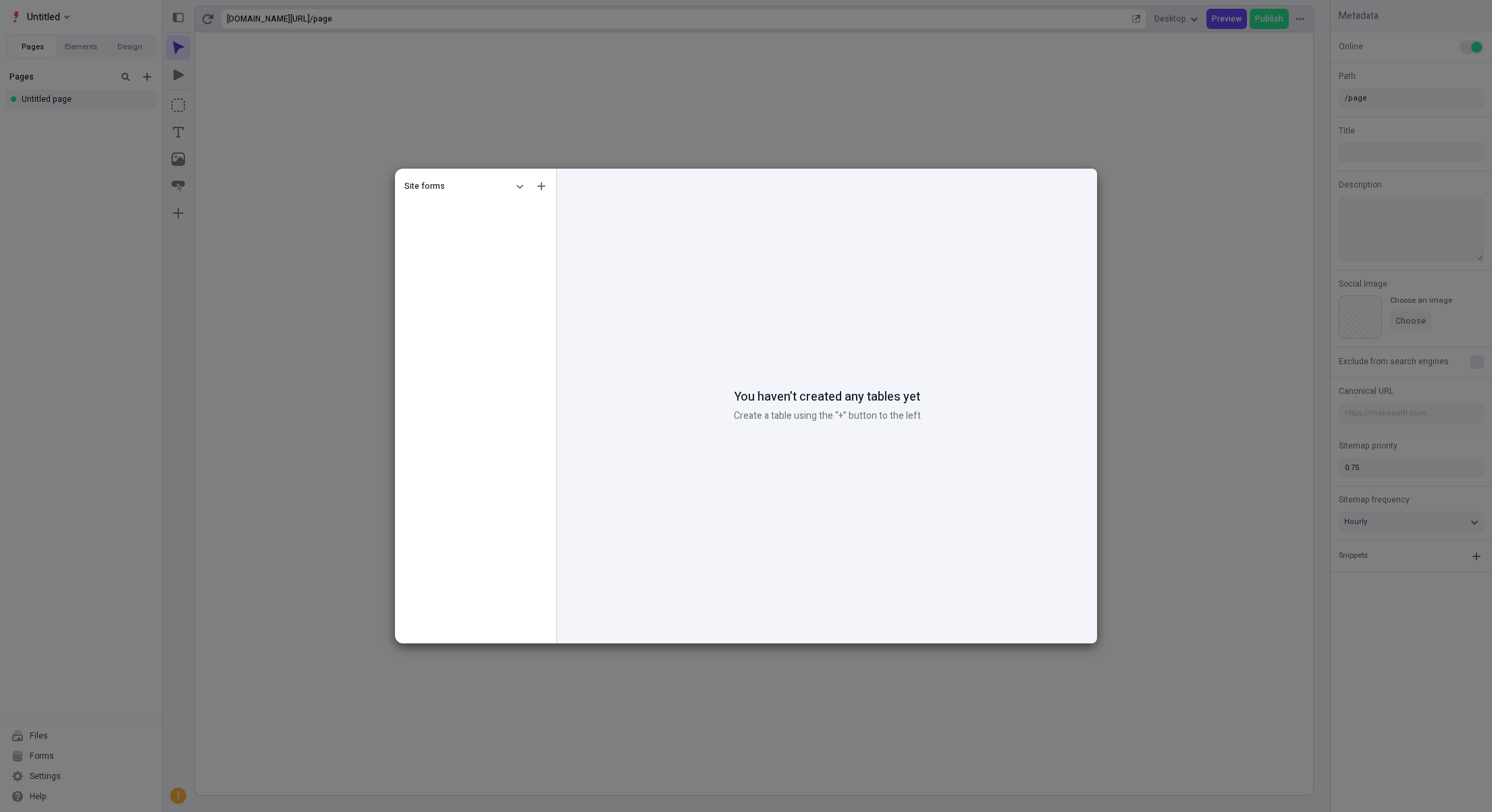
click at [500, 193] on div "Site forms" at bounding box center [475, 186] width 156 height 24
click at [535, 183] on button "button" at bounding box center [541, 186] width 16 height 16
click at [477, 214] on div "Create form" at bounding box center [461, 209] width 45 height 11
click at [540, 207] on icon "button" at bounding box center [538, 211] width 8 height 8
click at [597, 192] on input "text" at bounding box center [594, 189] width 43 height 16
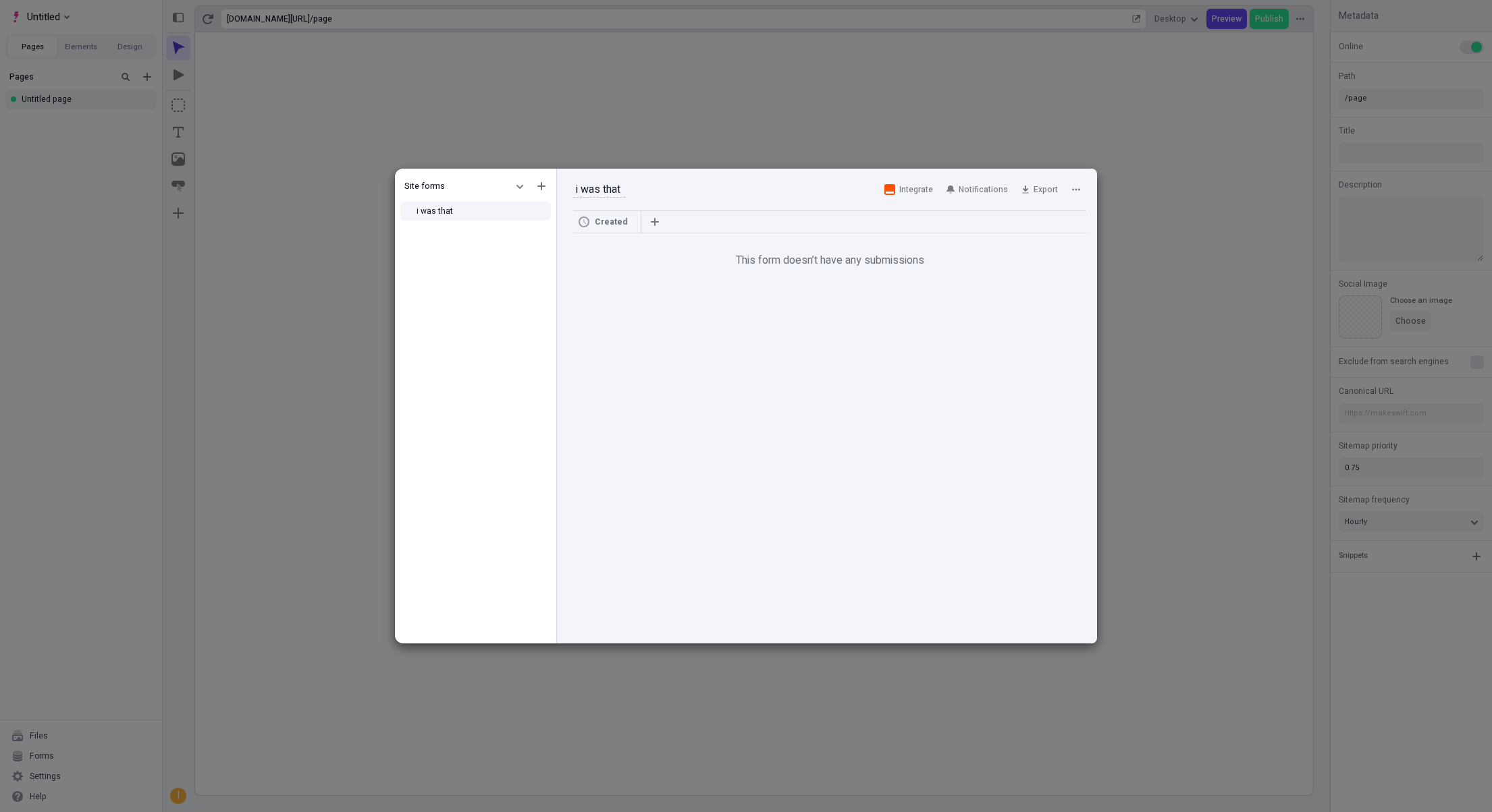
type input "i was that"
click at [499, 345] on div "Site forms i was that" at bounding box center [475, 409] width 161 height 470
click at [545, 188] on icon "button" at bounding box center [541, 186] width 8 height 8
click at [494, 233] on div "Create folder" at bounding box center [480, 230] width 130 height 20
click at [438, 215] on span "Untitled" at bounding box center [431, 211] width 29 height 13
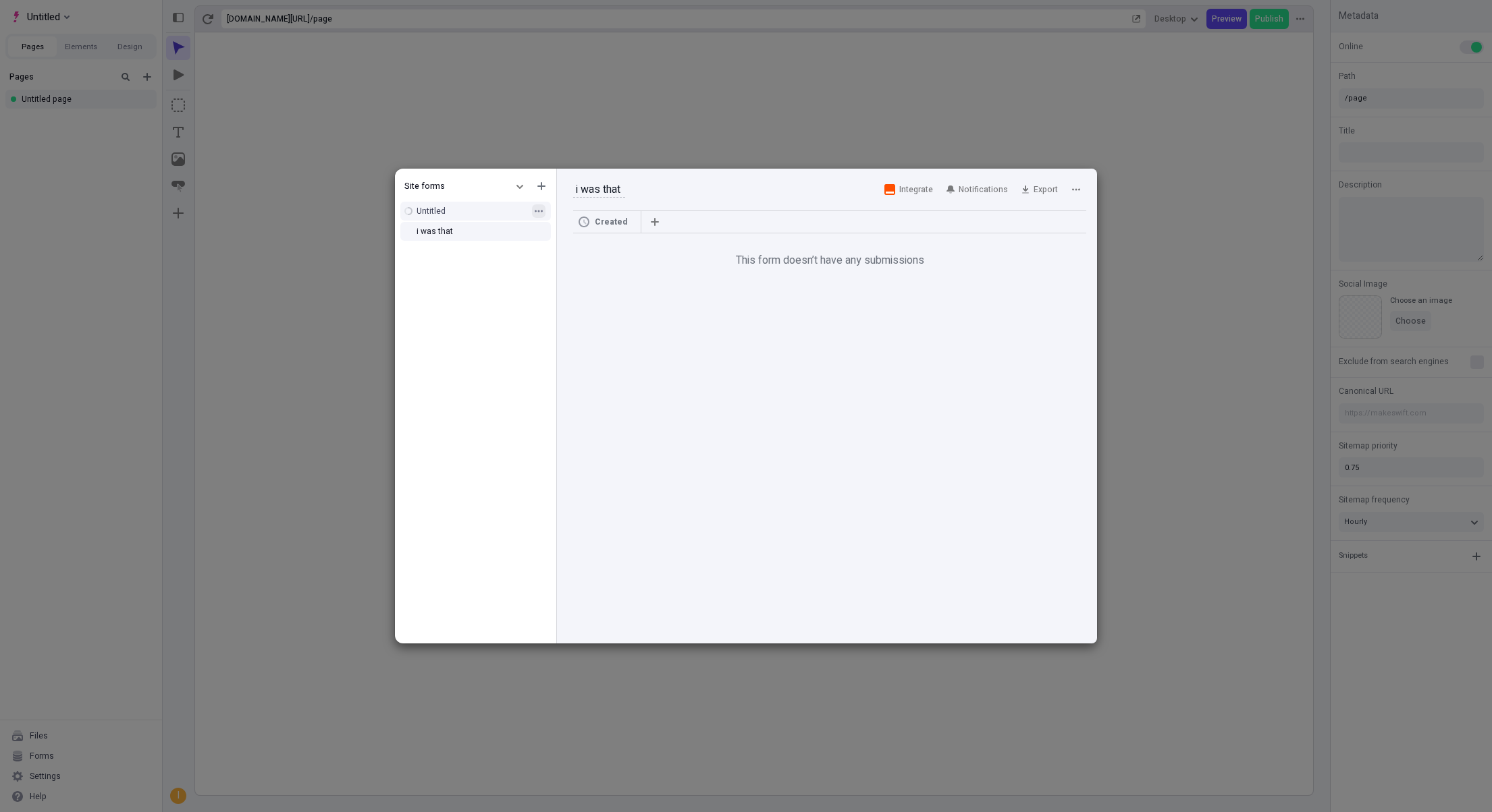
click at [543, 208] on button "button" at bounding box center [539, 211] width 14 height 14
type input "[DEMOGRAPHIC_DATA]"
click at [484, 296] on div "Site forms dsfds i was that" at bounding box center [475, 409] width 161 height 470
drag, startPoint x: 447, startPoint y: 234, endPoint x: 457, endPoint y: 214, distance: 22.4
click at [463, 248] on div "Site forms dsfds i was that" at bounding box center [475, 409] width 161 height 470
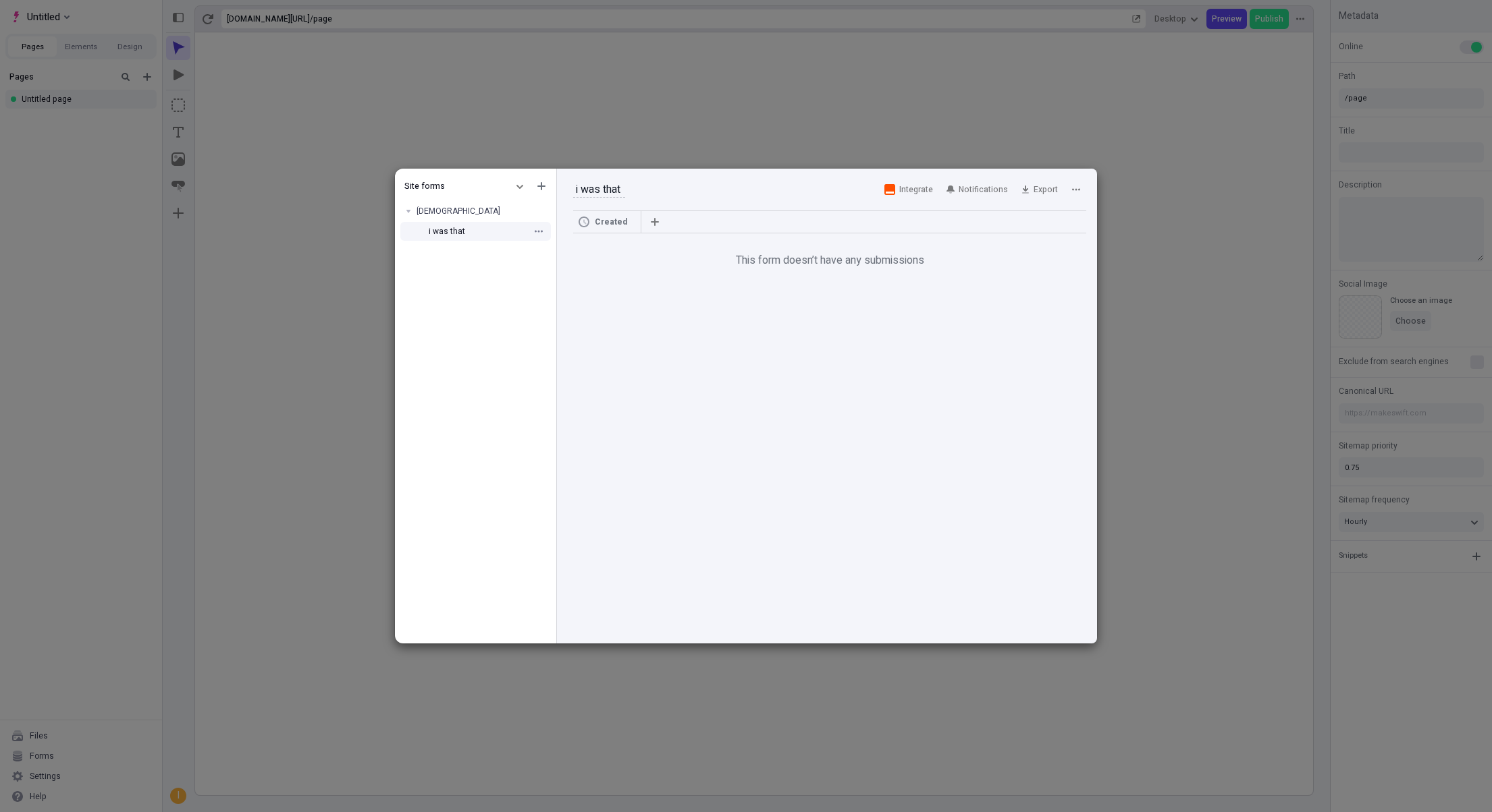
click at [508, 238] on div "i was that" at bounding box center [475, 231] width 161 height 20
click at [535, 233] on icon "button" at bounding box center [538, 232] width 8 height 8
click at [587, 270] on div "Delete" at bounding box center [597, 268] width 24 height 11
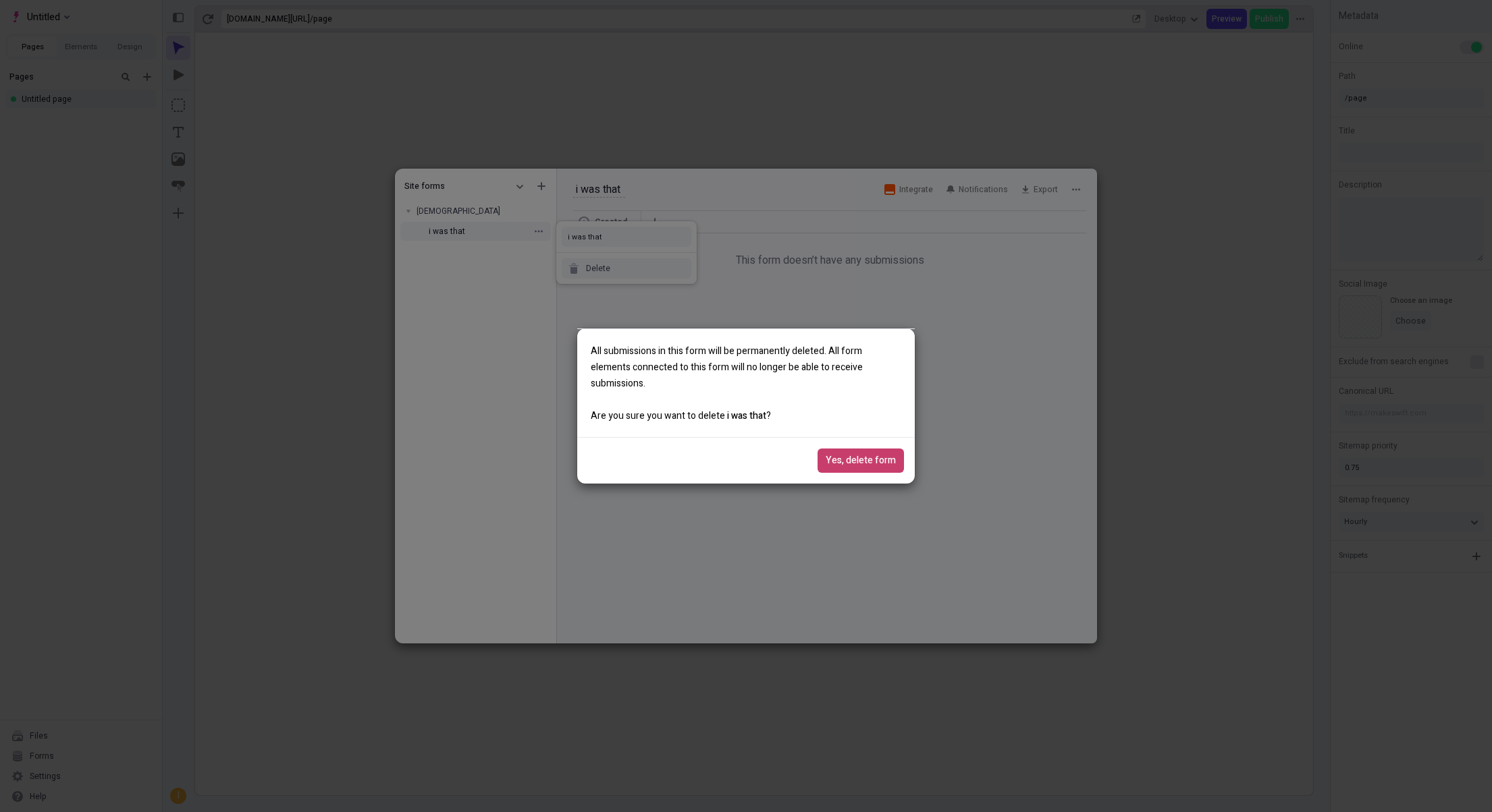
click at [848, 456] on span "Yes, delete form" at bounding box center [861, 460] width 70 height 15
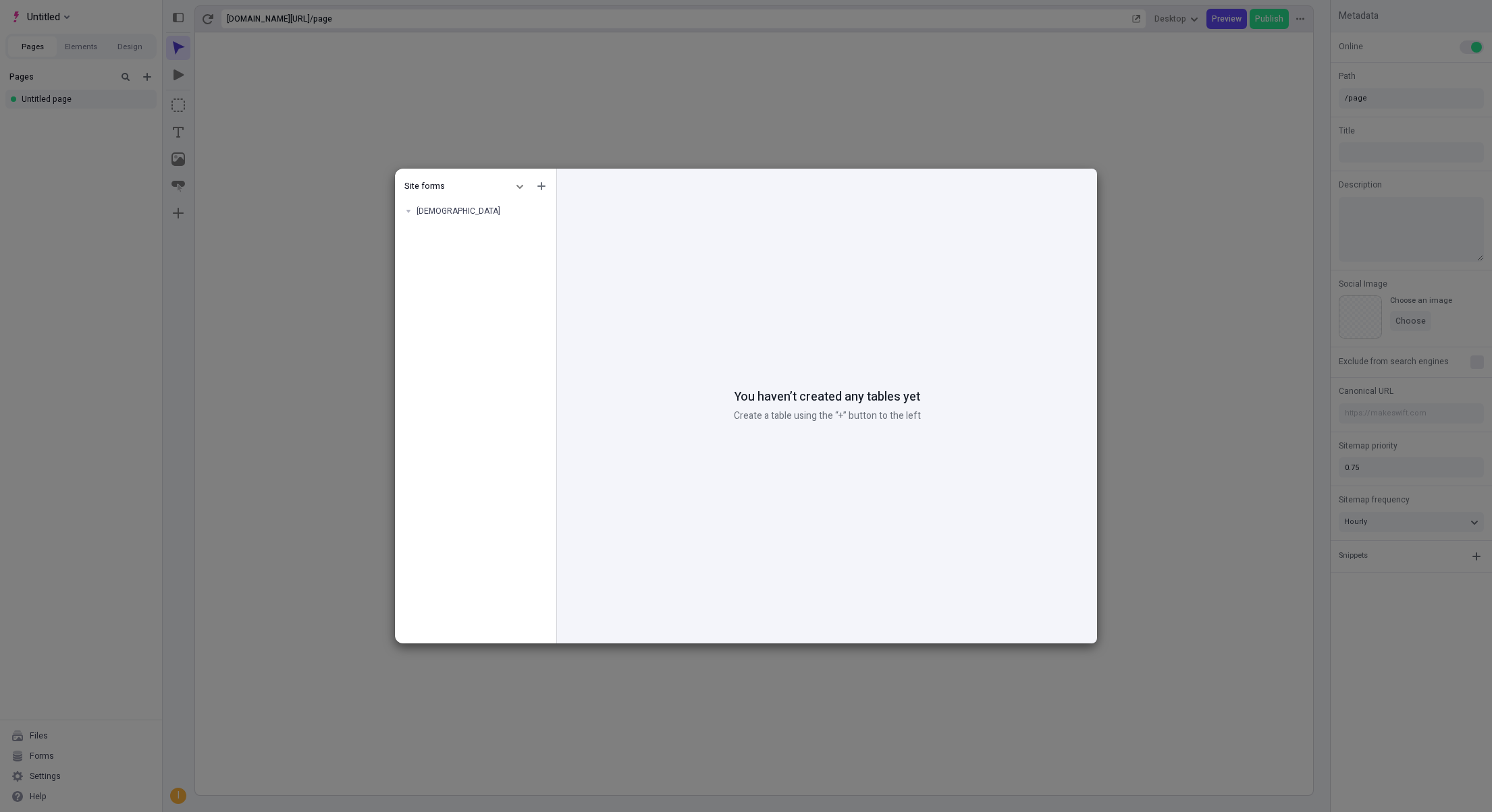
click at [527, 265] on div "Site forms [DEMOGRAPHIC_DATA]" at bounding box center [475, 409] width 161 height 470
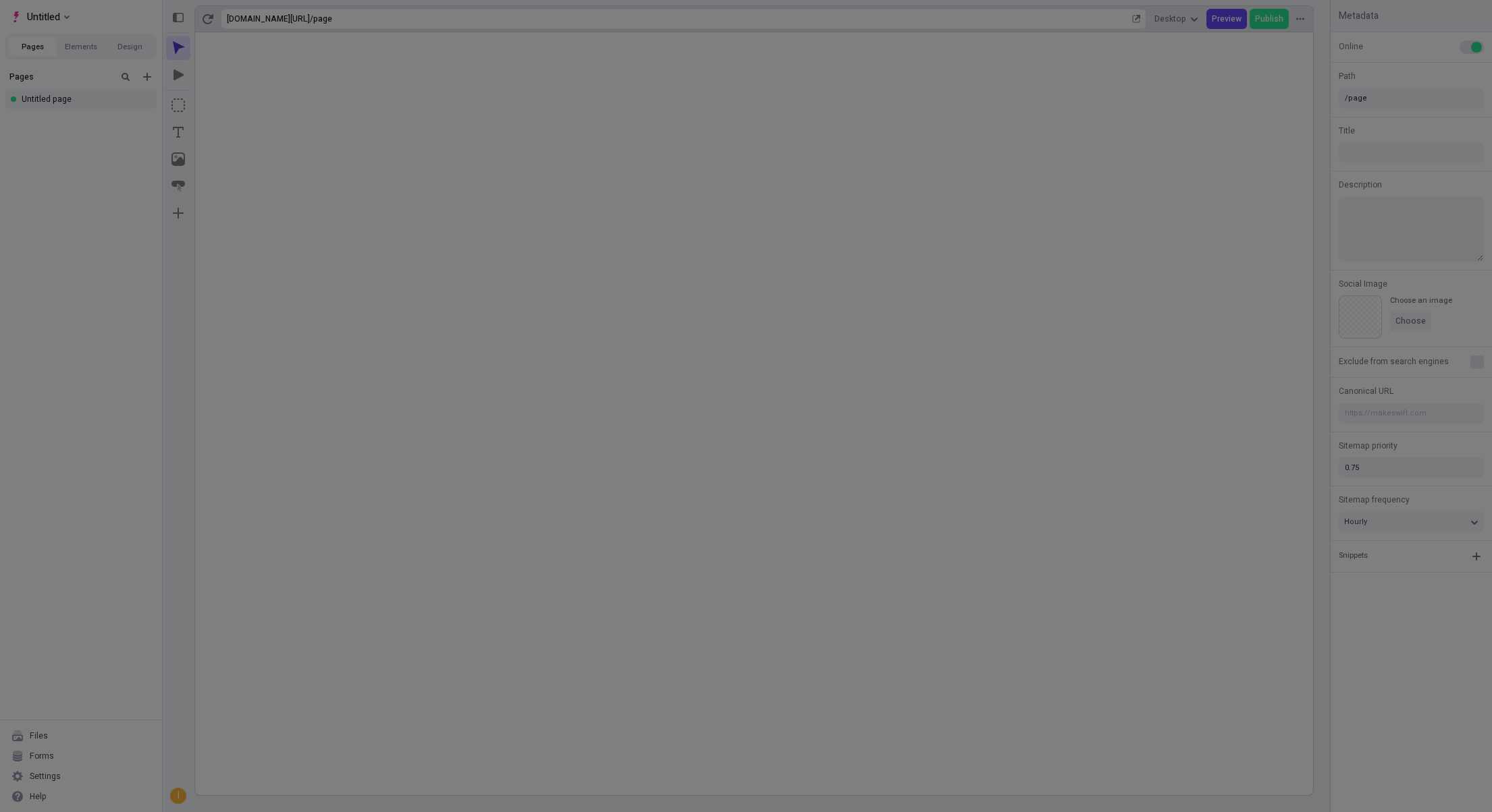
click at [260, 239] on div "Site forms dsfds You haven’t created any tables yet Create a table using the “+…" at bounding box center [746, 406] width 1492 height 812
